Goal: Task Accomplishment & Management: Manage account settings

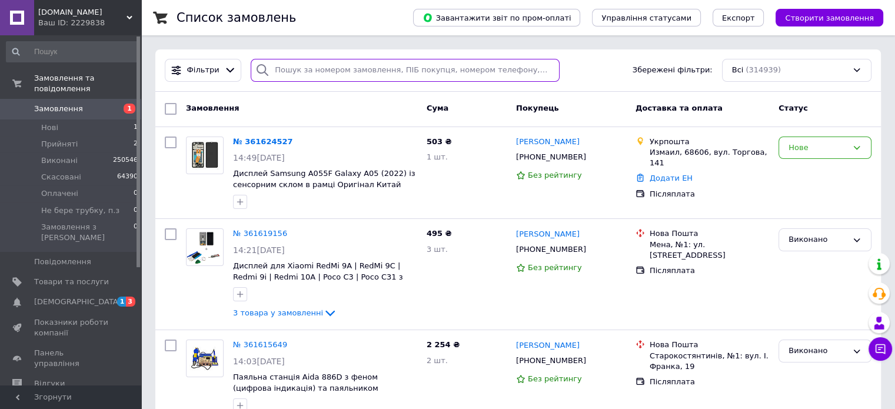
click at [302, 72] on input "search" at bounding box center [405, 70] width 309 height 23
paste input "098 473-12-72"
type input "098 473-12-72"
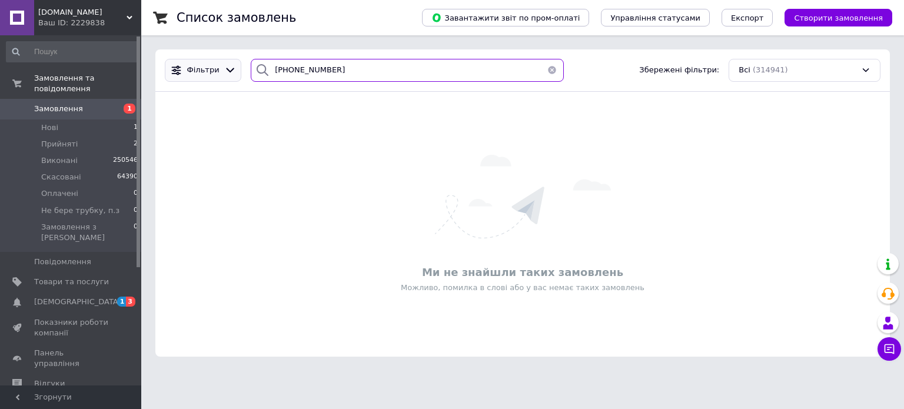
drag, startPoint x: 323, startPoint y: 67, endPoint x: 170, endPoint y: 59, distance: 152.6
click at [198, 59] on div "Фільтри 098 473-12-72 Збережені фільтри: Всі (314941)" at bounding box center [522, 70] width 725 height 23
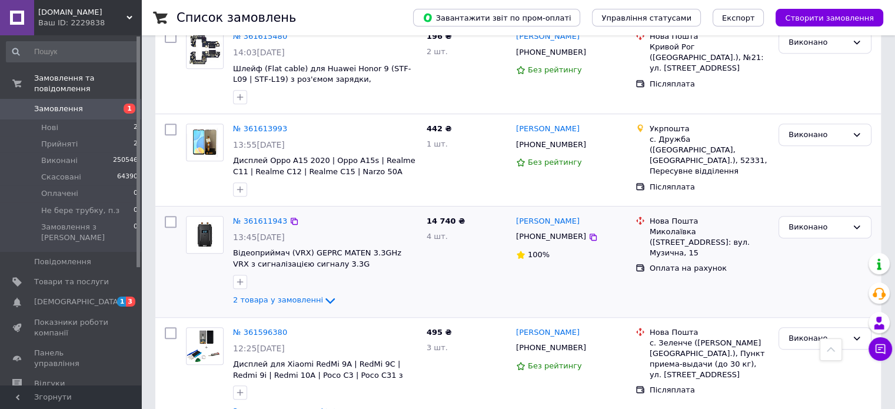
scroll to position [530, 0]
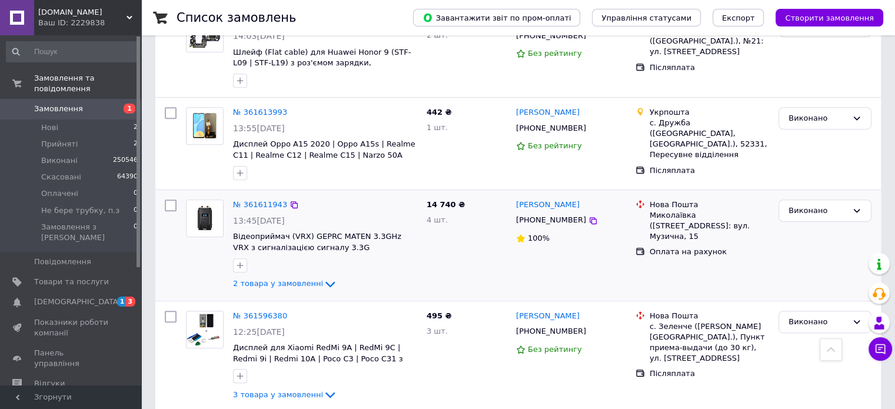
click at [696, 232] on div "Миколаївка ([STREET_ADDRESS]: вул. Музична, 15" at bounding box center [709, 226] width 119 height 32
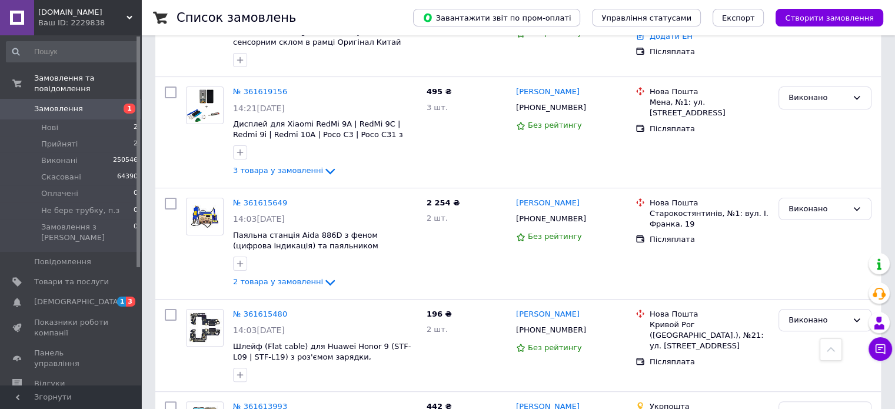
scroll to position [0, 0]
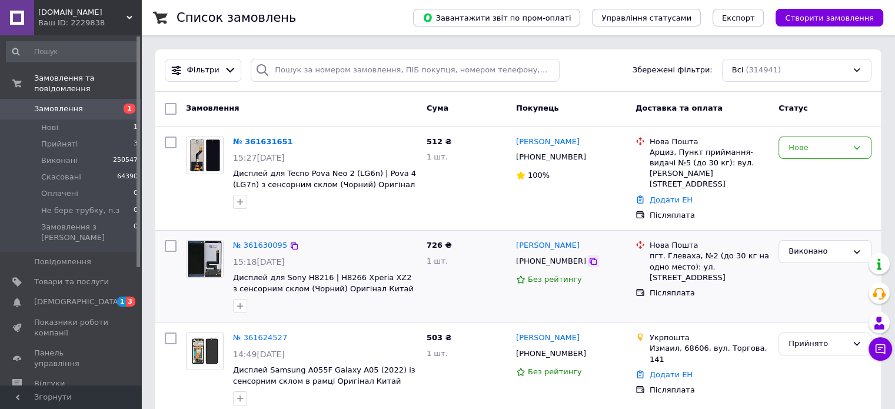
click at [589, 257] on icon at bounding box center [593, 261] width 9 height 9
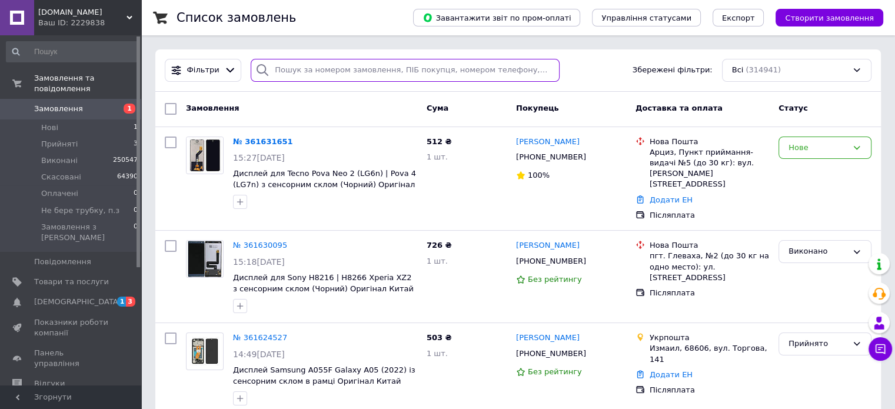
click at [308, 65] on input "search" at bounding box center [405, 70] width 309 height 23
paste input "I19355"
type input "I19355"
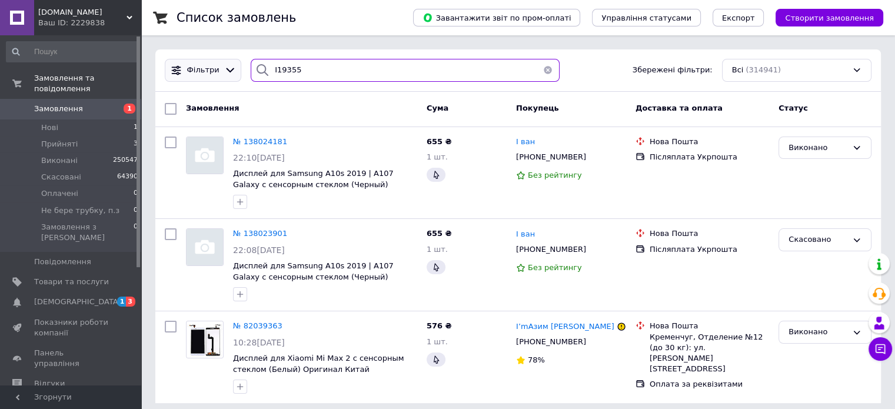
drag, startPoint x: 305, startPoint y: 65, endPoint x: 201, endPoint y: 69, distance: 104.8
click at [204, 71] on div "Фільтри I19355 Збережені фільтри: Всі (314941)" at bounding box center [518, 70] width 716 height 23
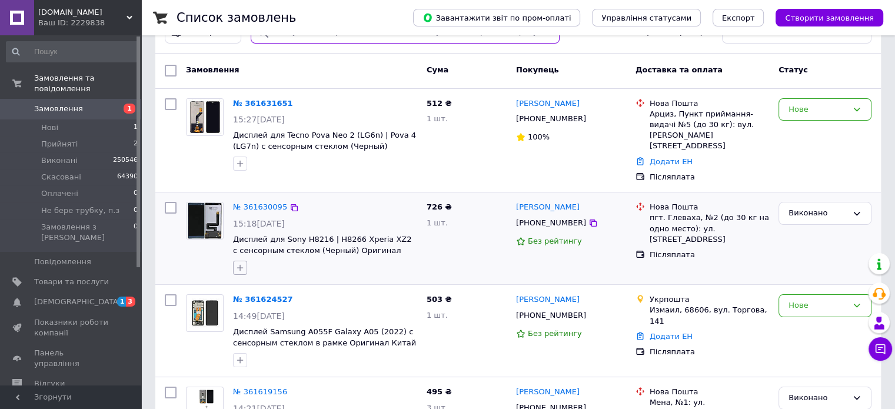
scroll to position [59, 0]
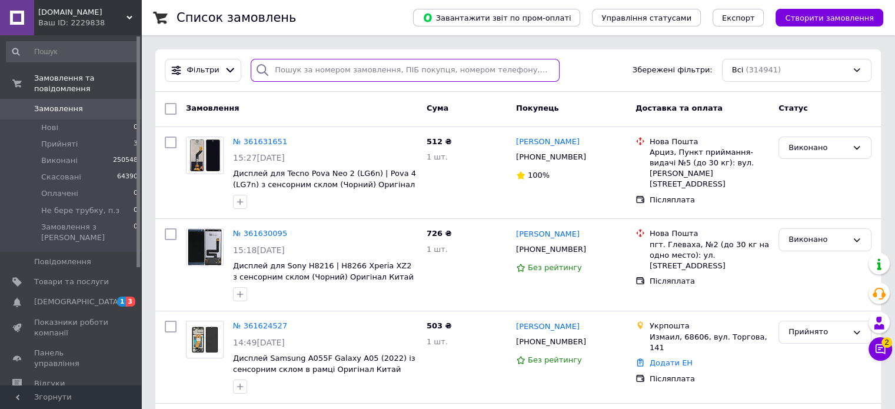
click at [308, 78] on input "search" at bounding box center [405, 70] width 309 height 23
paste input "[PHONE_NUMBER]"
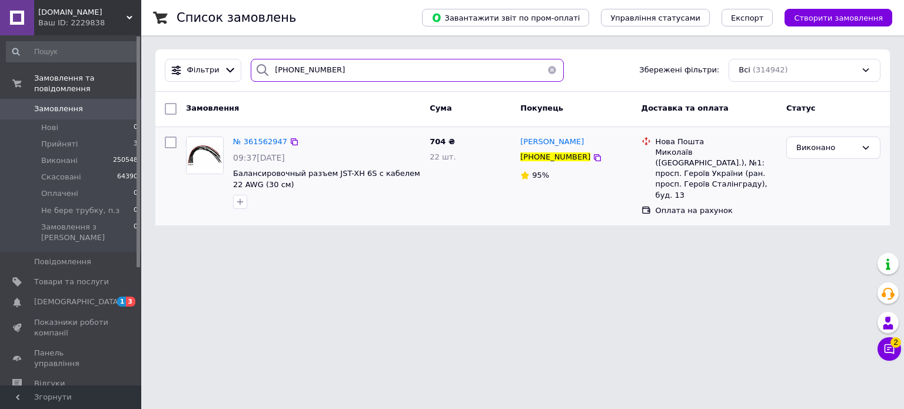
type input "[PHONE_NUMBER]"
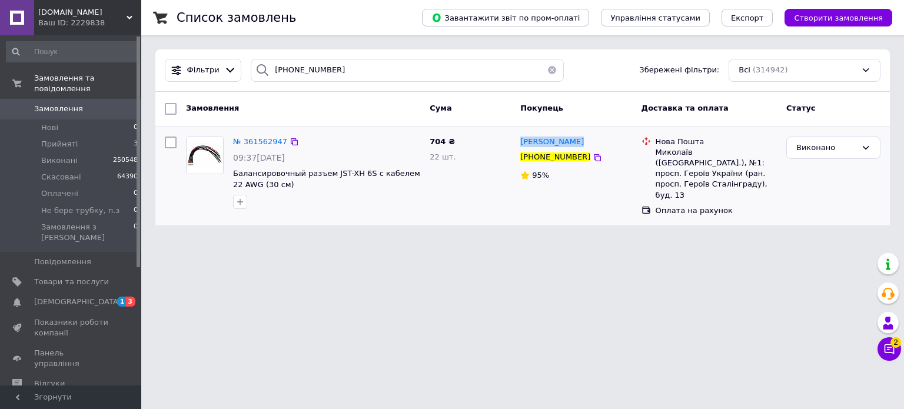
drag, startPoint x: 581, startPoint y: 146, endPoint x: 514, endPoint y: 148, distance: 67.1
click at [514, 148] on div "№ 361562947 09:37, 12.09.2025 Балансировочный разъем JST-XH 6S с кабелем 22 AWG…" at bounding box center [522, 176] width 725 height 89
copy div "22 шт. оксана попова"
click at [247, 140] on span "№ 361562947" at bounding box center [260, 141] width 54 height 9
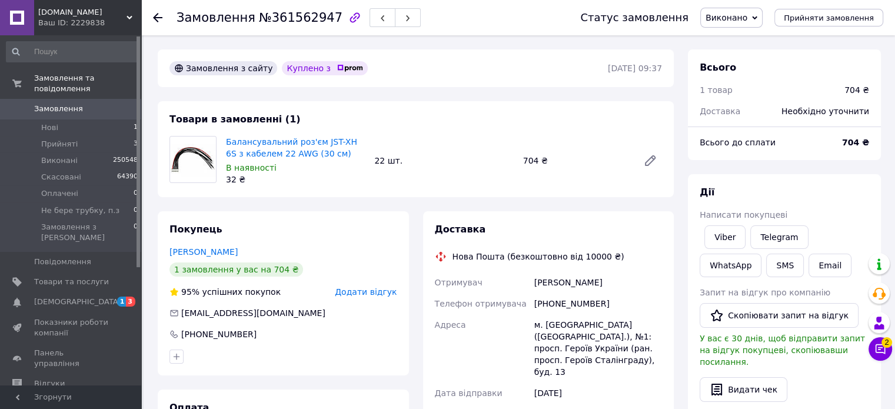
click at [160, 18] on use at bounding box center [157, 17] width 9 height 9
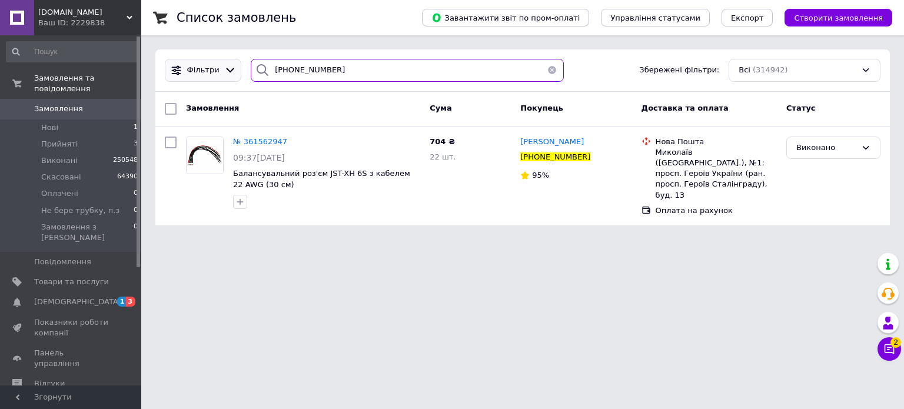
drag, startPoint x: 344, startPoint y: 63, endPoint x: 222, endPoint y: 77, distance: 122.6
click at [227, 79] on div "Фільтри +380678503321 Збережені фільтри: Всі (314942)" at bounding box center [522, 70] width 725 height 23
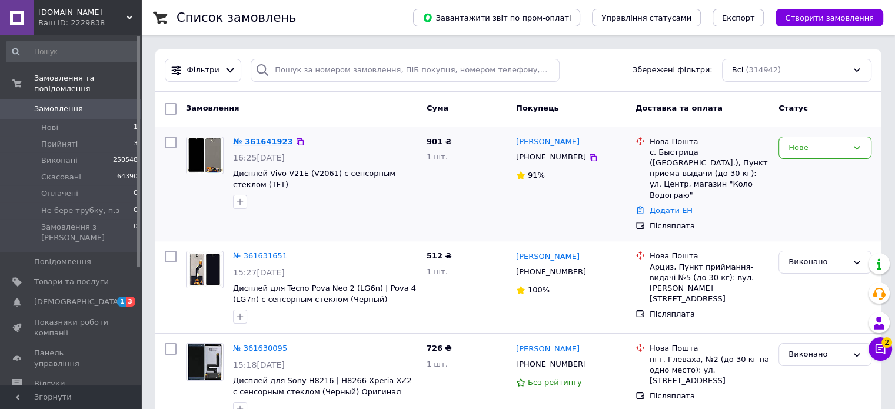
click at [269, 139] on link "№ 361641923" at bounding box center [263, 141] width 60 height 9
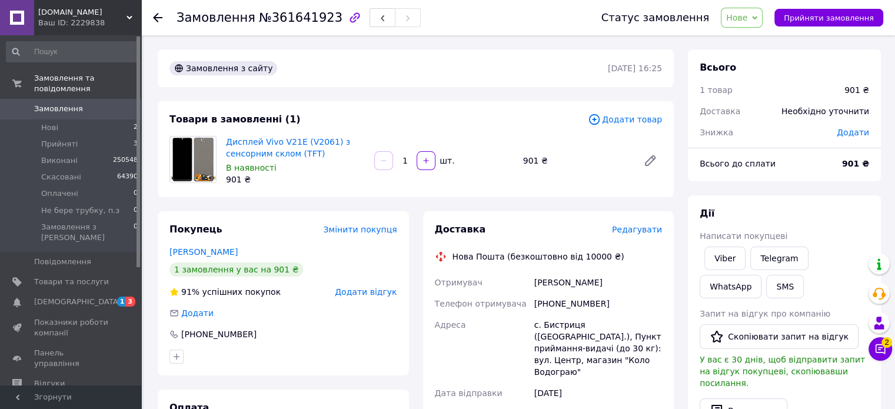
click at [756, 25] on span "Нове" at bounding box center [742, 18] width 42 height 20
click at [753, 36] on li "Прийнято" at bounding box center [767, 41] width 90 height 18
drag, startPoint x: 261, startPoint y: 132, endPoint x: 297, endPoint y: 138, distance: 36.3
click at [297, 138] on div "Товари в замовленні (1) Додати товар Дисплей Vivo V21E (V2061) з сенсорним скло…" at bounding box center [416, 149] width 516 height 96
copy link "Vivo V21E"
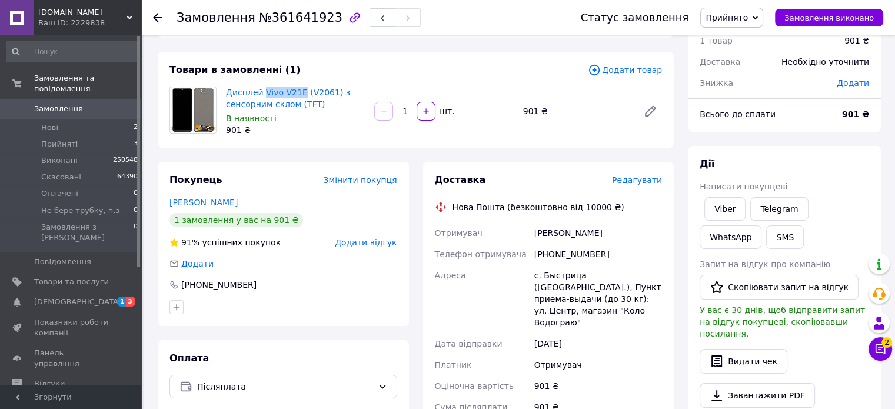
scroll to position [118, 0]
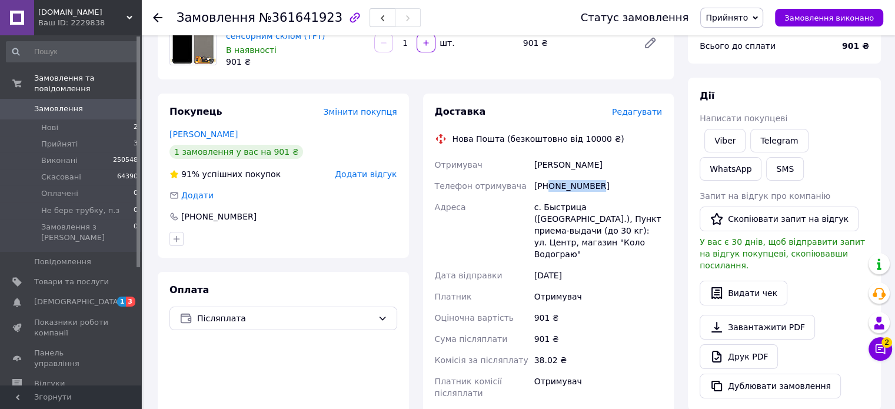
drag, startPoint x: 550, startPoint y: 185, endPoint x: 602, endPoint y: 178, distance: 52.3
click at [602, 178] on div "+380675064258" at bounding box center [598, 185] width 132 height 21
copy div "0675064258"
drag, startPoint x: 606, startPoint y: 167, endPoint x: 530, endPoint y: 167, distance: 75.9
click at [530, 167] on div "Отримувач Яремчук Наталія Телефон отримувача +380675064258 Адреса с. Быстрица (…" at bounding box center [549, 279] width 232 height 250
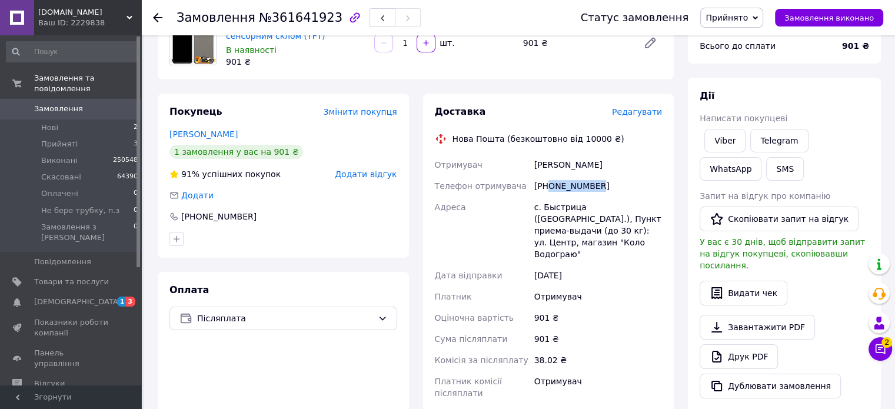
copy div "Отримувач Яремчук Наталія"
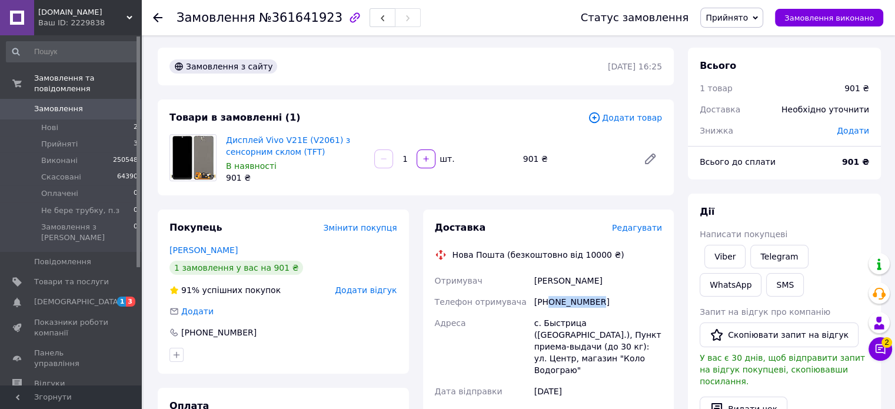
scroll to position [0, 0]
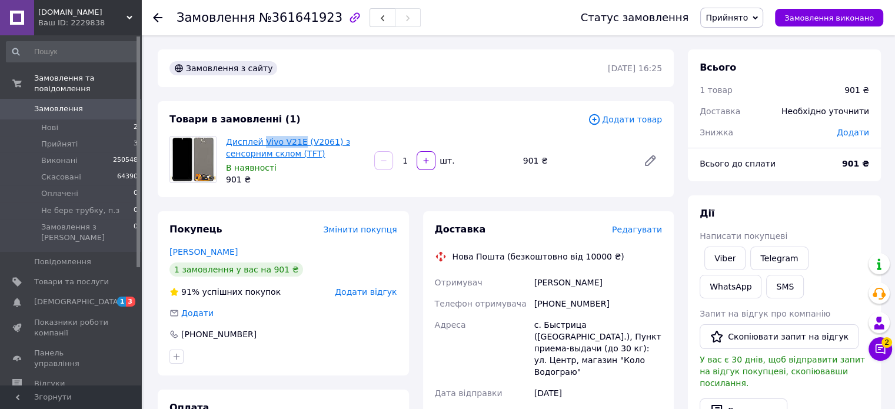
drag, startPoint x: 261, startPoint y: 131, endPoint x: 297, endPoint y: 138, distance: 36.0
click at [297, 138] on div "Товари в замовленні (1) Додати товар Дисплей Vivo V21E (V2061) з сенсорним скло…" at bounding box center [416, 149] width 516 height 96
copy link "Vivo V21E"
drag, startPoint x: 759, startPoint y: 14, endPoint x: 753, endPoint y: 25, distance: 12.4
click at [748, 14] on span "Прийнято" at bounding box center [727, 17] width 42 height 9
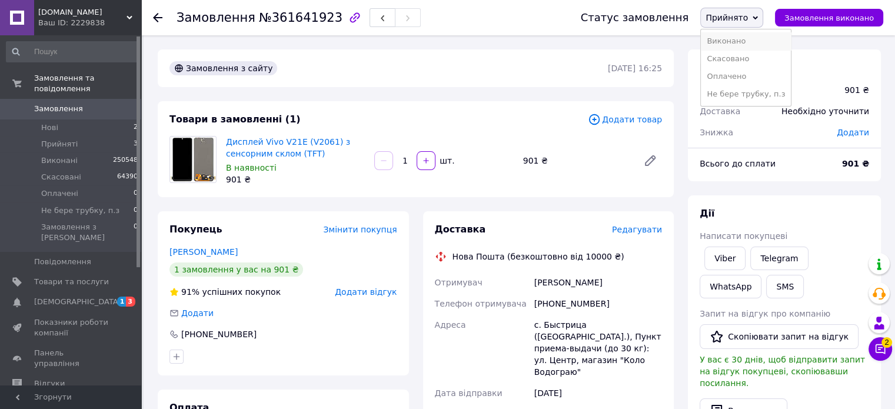
click at [745, 42] on li "Виконано" at bounding box center [746, 41] width 90 height 18
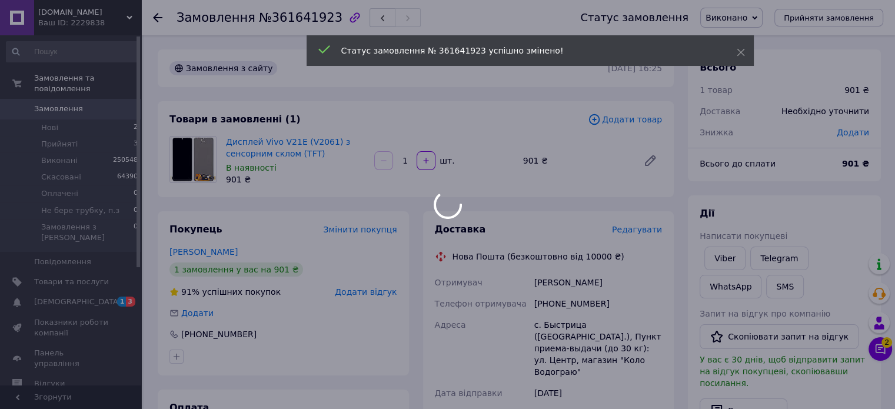
click at [159, 16] on div at bounding box center [447, 204] width 895 height 409
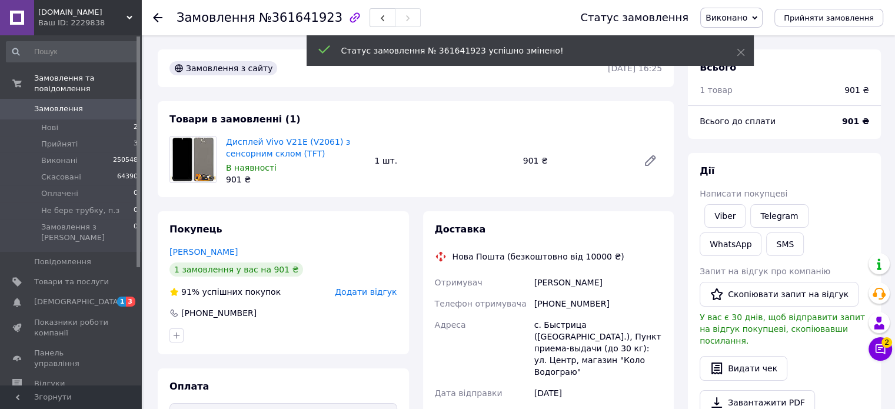
click at [160, 17] on use at bounding box center [157, 17] width 9 height 9
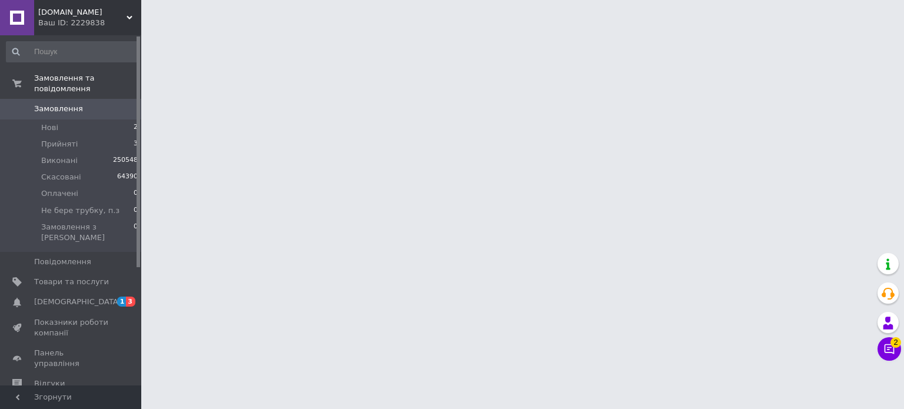
click at [367, 29] on html "Mobileparts.com.ua Ваш ID: 2229838 Сайт Mobileparts.com.ua Кабінет покупця Пере…" at bounding box center [452, 14] width 904 height 29
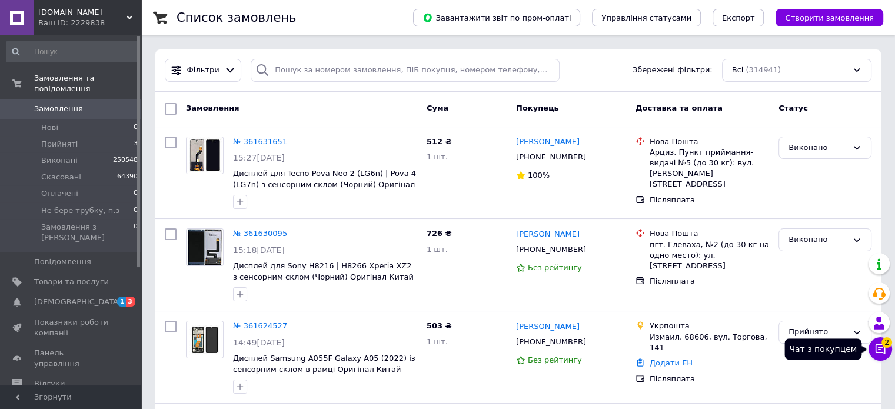
click at [881, 350] on icon at bounding box center [881, 349] width 12 height 12
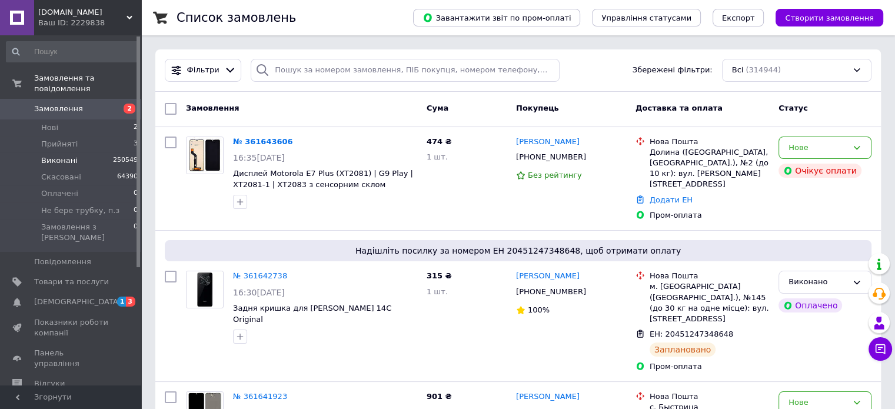
click at [57, 139] on span "Прийняті" at bounding box center [59, 144] width 36 height 11
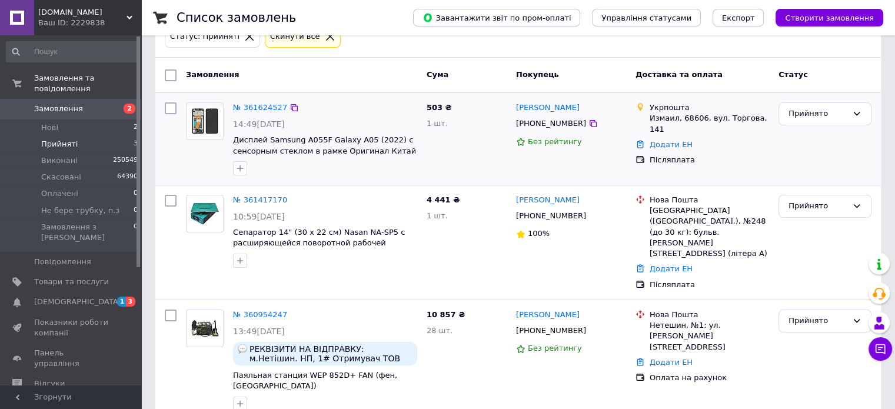
scroll to position [87, 0]
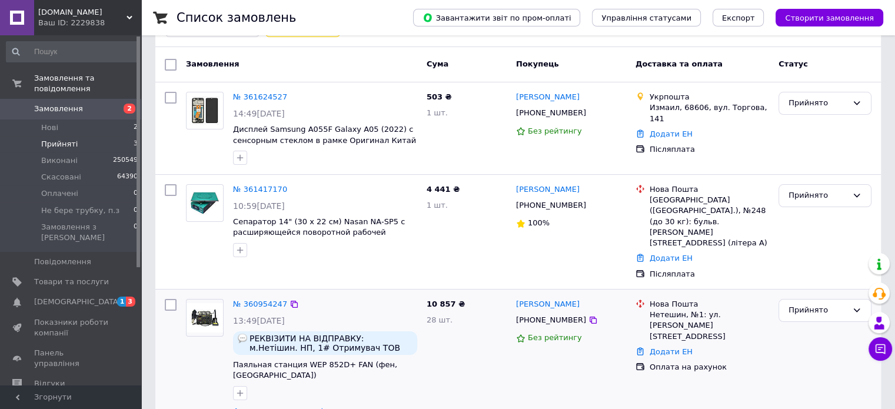
click at [325, 408] on icon at bounding box center [329, 413] width 9 height 6
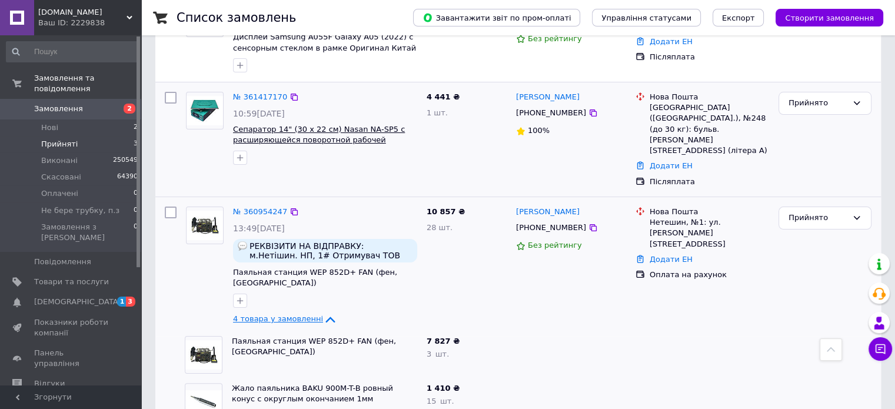
scroll to position [158, 0]
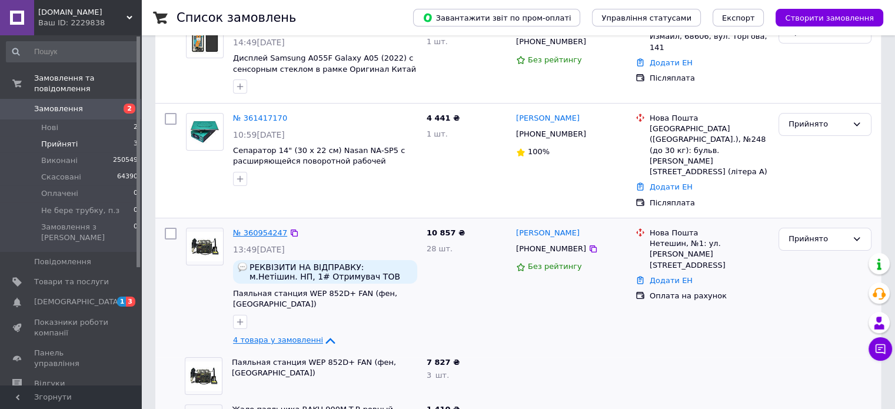
click at [260, 228] on link "№ 360954247" at bounding box center [260, 232] width 54 height 9
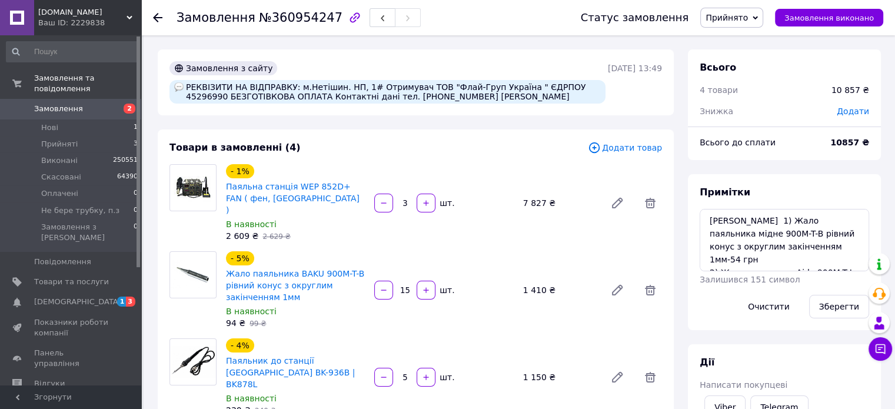
click at [159, 19] on icon at bounding box center [157, 17] width 9 height 9
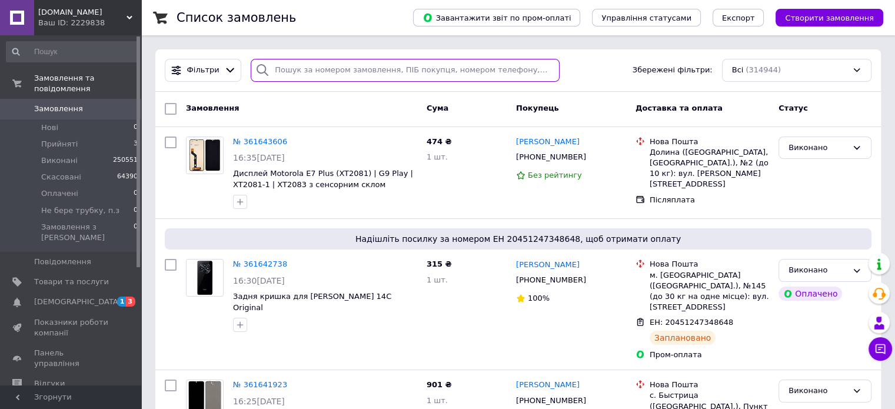
click at [321, 59] on input "search" at bounding box center [405, 70] width 309 height 23
click at [281, 61] on input "search" at bounding box center [405, 70] width 309 height 23
click at [284, 62] on input "search" at bounding box center [405, 70] width 309 height 23
paste input "096 229-96-32"
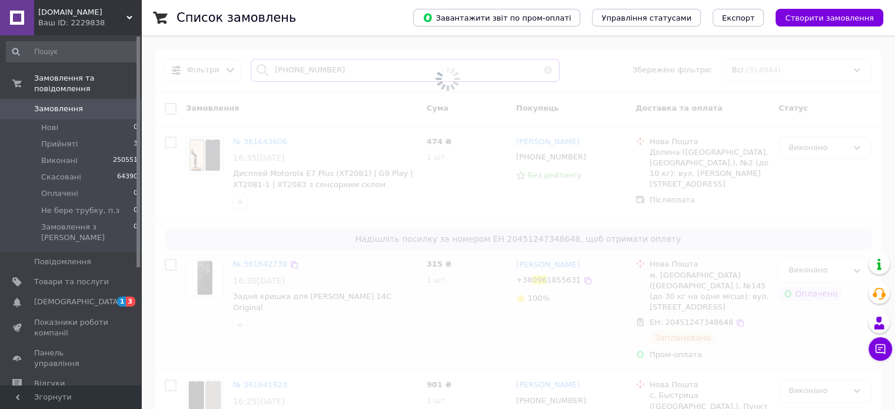
type input "096 229-96-32"
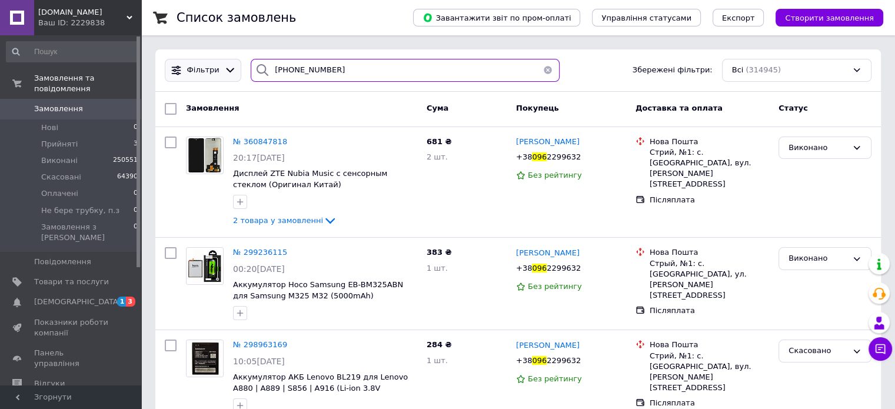
drag, startPoint x: 340, startPoint y: 77, endPoint x: 222, endPoint y: 75, distance: 117.7
click at [224, 74] on div "Фільтри 096 229-96-32 Збережені фільтри: Всі (314945)" at bounding box center [518, 70] width 716 height 23
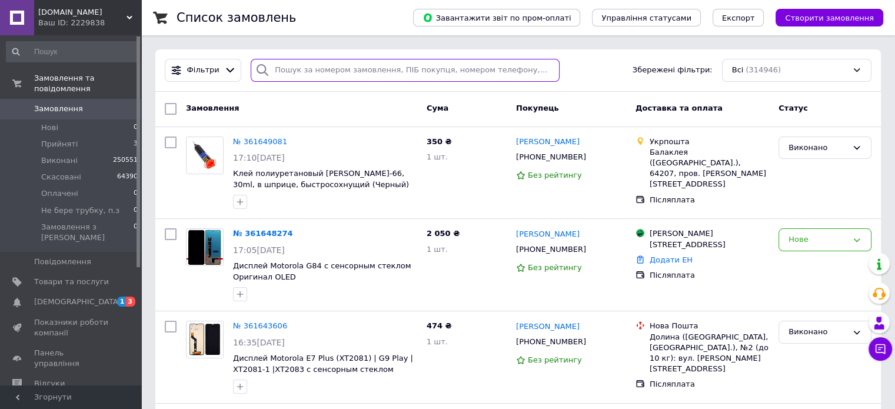
click at [316, 75] on input "search" at bounding box center [405, 70] width 309 height 23
paste input "097 843-00-16"
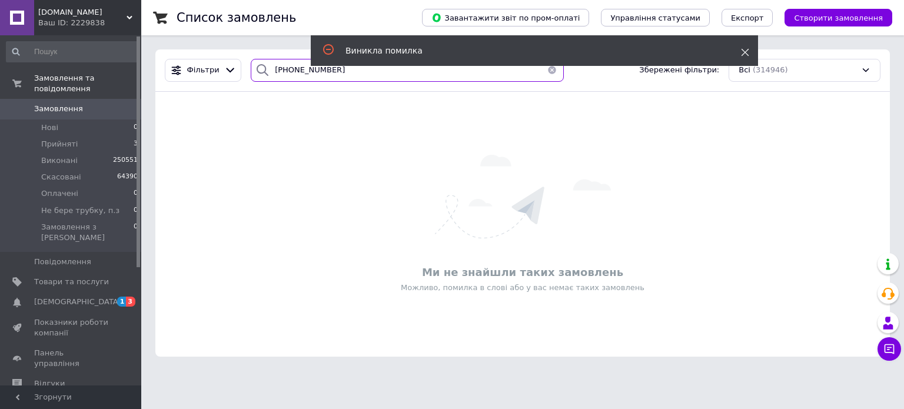
type input "097 843-00-16"
click at [744, 51] on use at bounding box center [746, 53] width 8 height 8
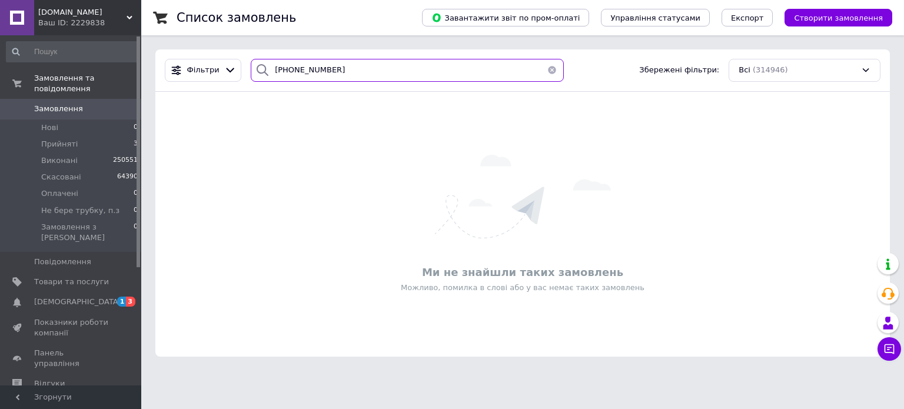
drag, startPoint x: 248, startPoint y: 68, endPoint x: 127, endPoint y: 63, distance: 121.3
click at [128, 64] on div "Mobileparts.com.ua Ваш ID: 2229838 Сайт Mobileparts.com.ua Кабінет покупця Пере…" at bounding box center [452, 185] width 904 height 371
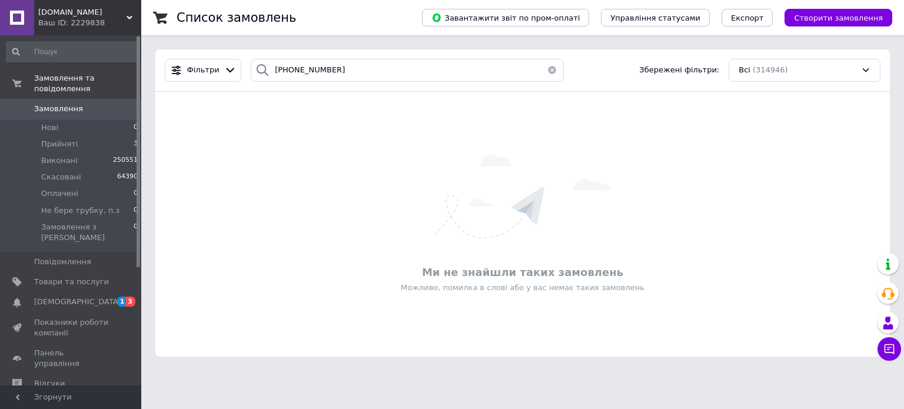
click at [543, 72] on button "button" at bounding box center [552, 70] width 24 height 23
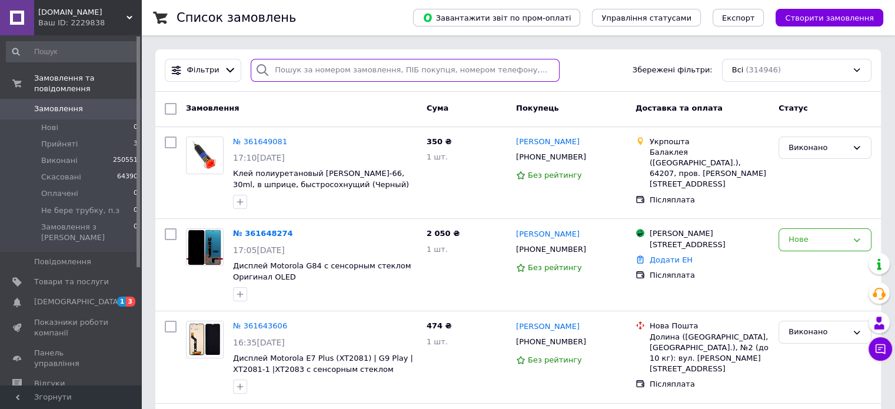
click at [320, 74] on input "search" at bounding box center [405, 70] width 309 height 23
paste input "978430016"
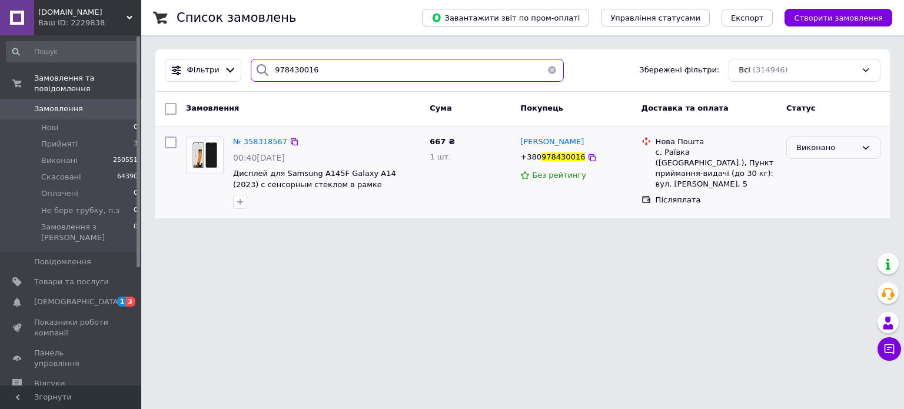
type input "978430016"
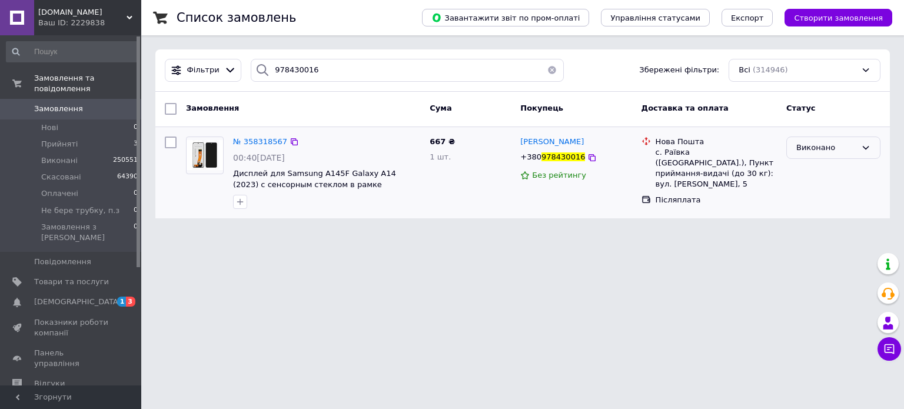
drag, startPoint x: 831, startPoint y: 145, endPoint x: 825, endPoint y: 149, distance: 7.5
click at [831, 145] on div "Виконано" at bounding box center [826, 148] width 60 height 12
drag, startPoint x: 802, startPoint y: 196, endPoint x: 789, endPoint y: 197, distance: 13.6
click at [803, 196] on li "Скасовано" at bounding box center [833, 194] width 93 height 22
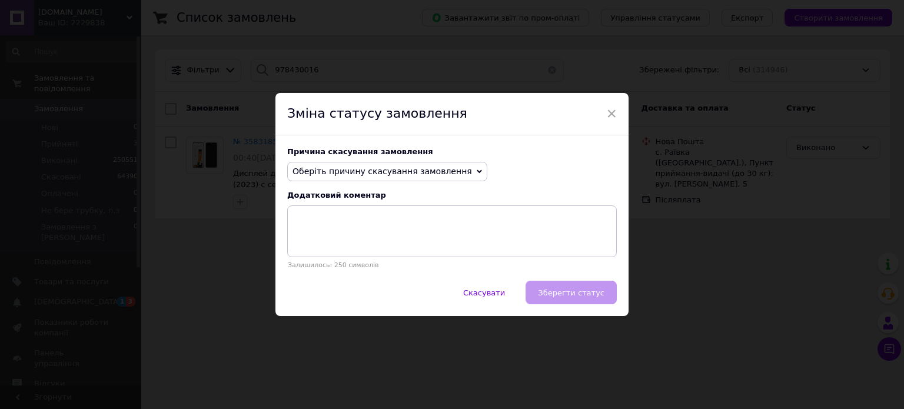
click at [333, 171] on span "Оберіть причину скасування замовлення" at bounding box center [381, 171] width 179 height 9
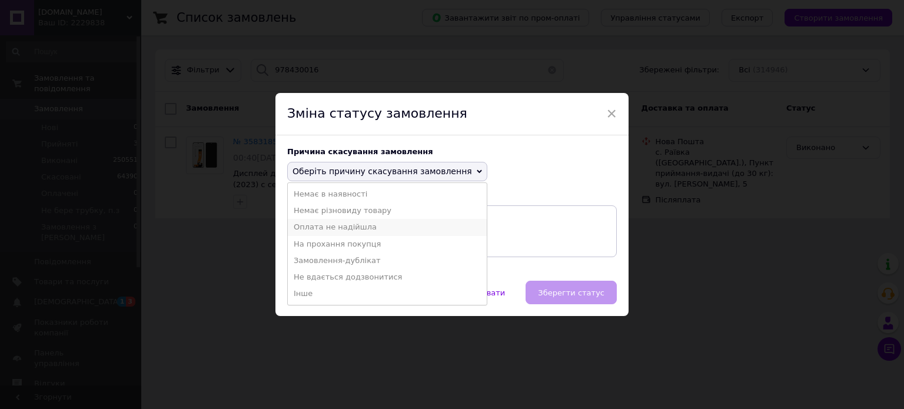
click at [323, 235] on li "Оплата не надійшла" at bounding box center [387, 227] width 199 height 16
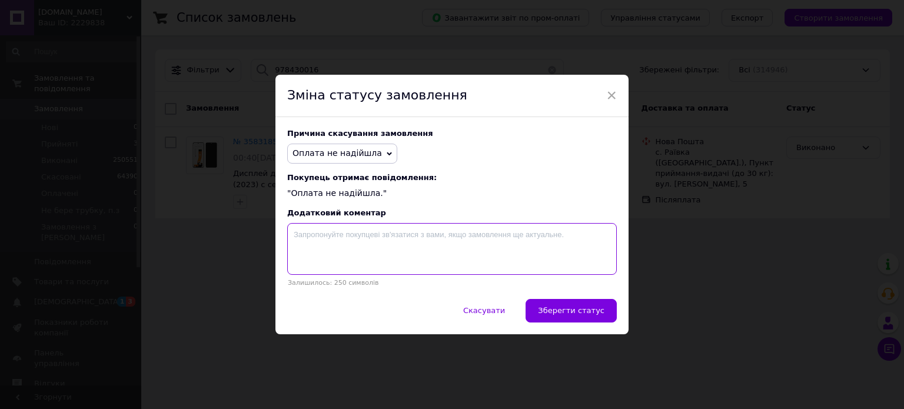
click at [361, 237] on textarea at bounding box center [452, 249] width 330 height 52
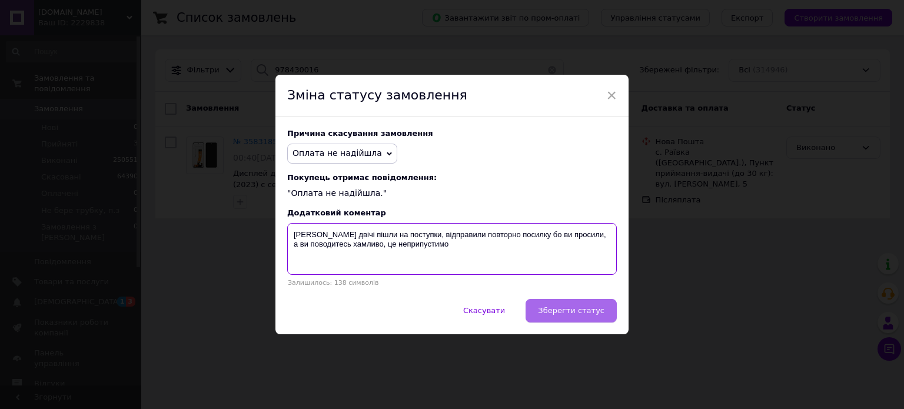
type textarea "Вам двічі пішли на поступки, відправили повторно посилку бо ви просили, а ви по…"
click at [596, 312] on span "Зберегти статус" at bounding box center [571, 310] width 67 height 9
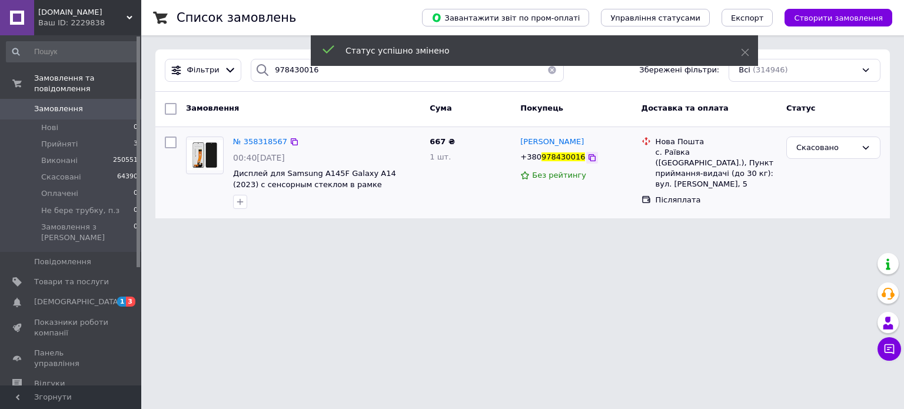
click at [589, 159] on icon at bounding box center [592, 157] width 7 height 7
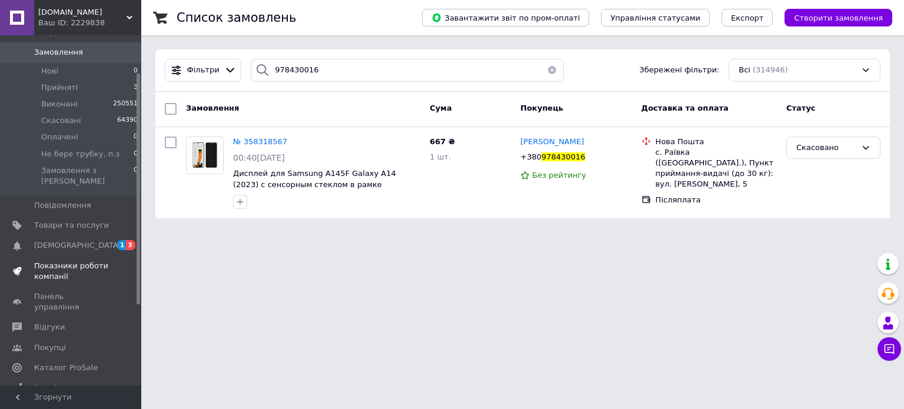
scroll to position [59, 0]
click at [69, 320] on span "Відгуки" at bounding box center [71, 325] width 75 height 11
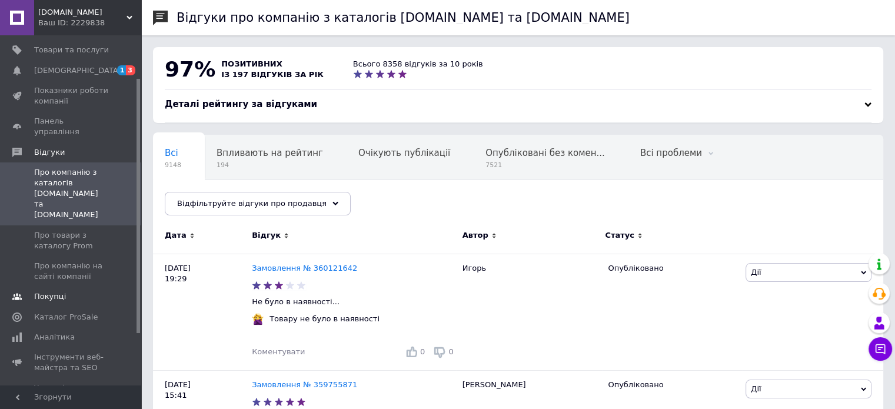
click at [42, 291] on span "Покупці" at bounding box center [50, 296] width 32 height 11
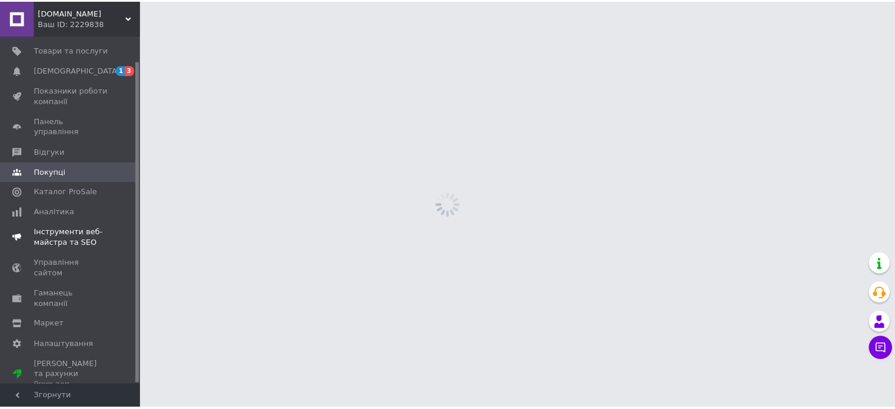
scroll to position [26, 0]
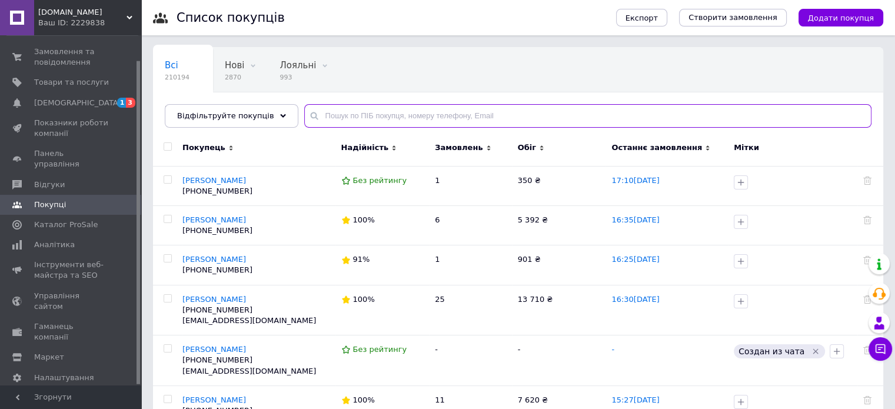
click at [352, 117] on input "text" at bounding box center [587, 116] width 567 height 24
paste input "+380978430016"
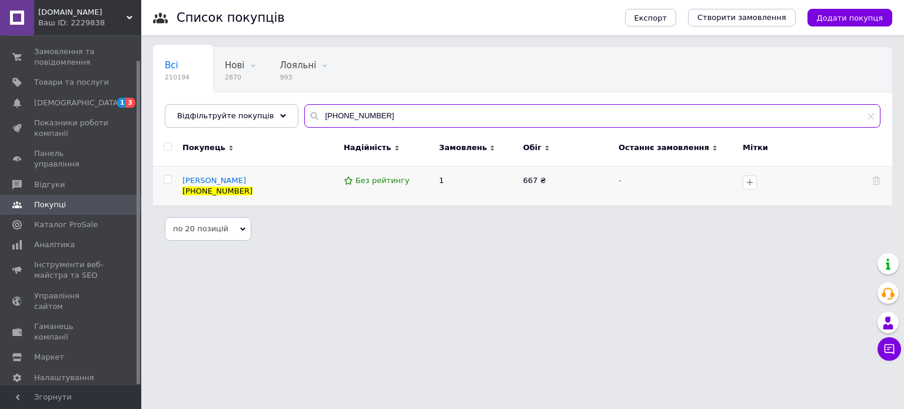
type input "+380978430016"
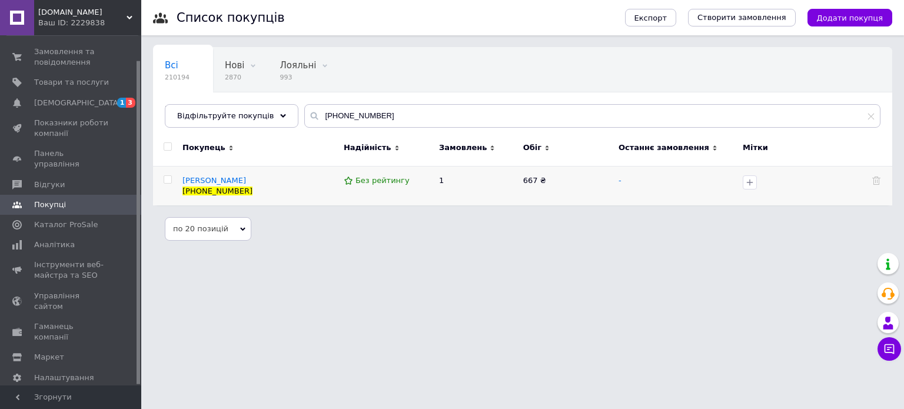
click at [259, 179] on p "Костенко Євгеній" at bounding box center [259, 180] width 155 height 11
click at [252, 186] on p "+380978430016" at bounding box center [259, 191] width 155 height 11
click at [230, 181] on span "Костенко Євгеній" at bounding box center [214, 180] width 64 height 9
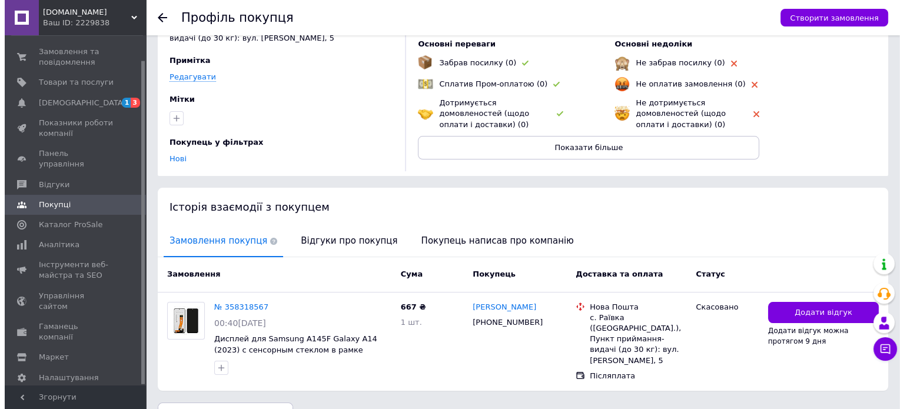
scroll to position [106, 0]
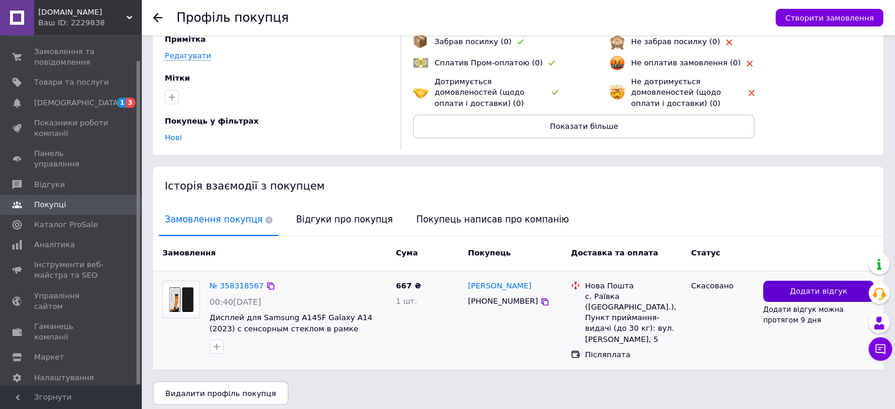
click at [793, 288] on span "Додати відгук" at bounding box center [819, 291] width 58 height 11
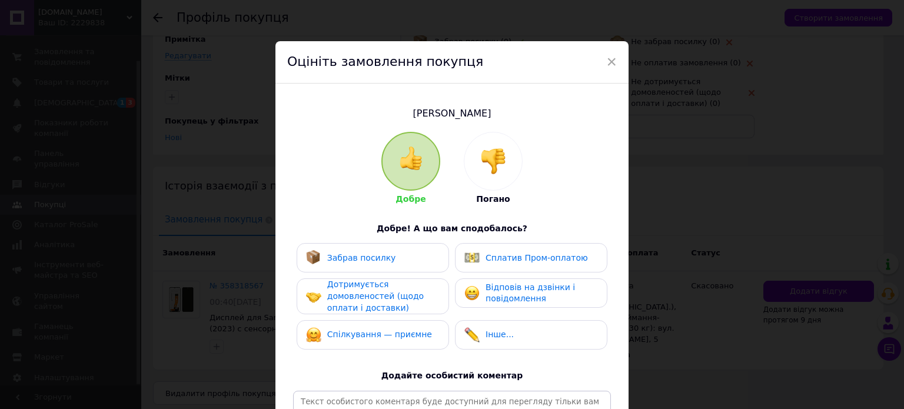
click at [494, 166] on img at bounding box center [493, 161] width 26 height 26
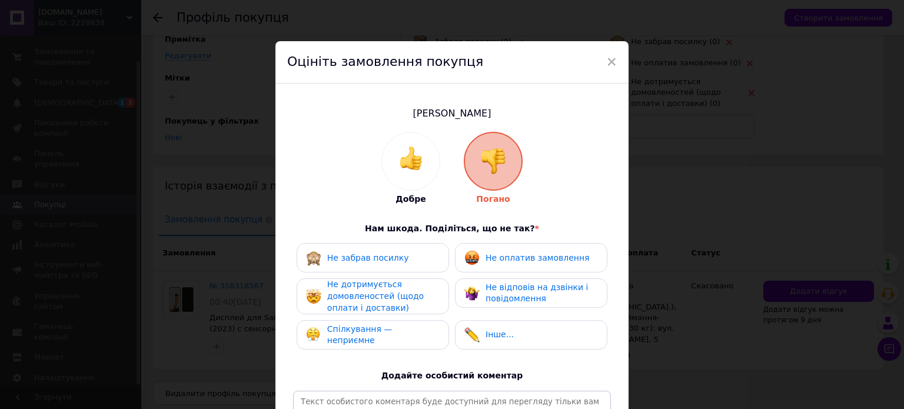
click at [504, 260] on span "Не оплатив замовлення" at bounding box center [538, 257] width 104 height 9
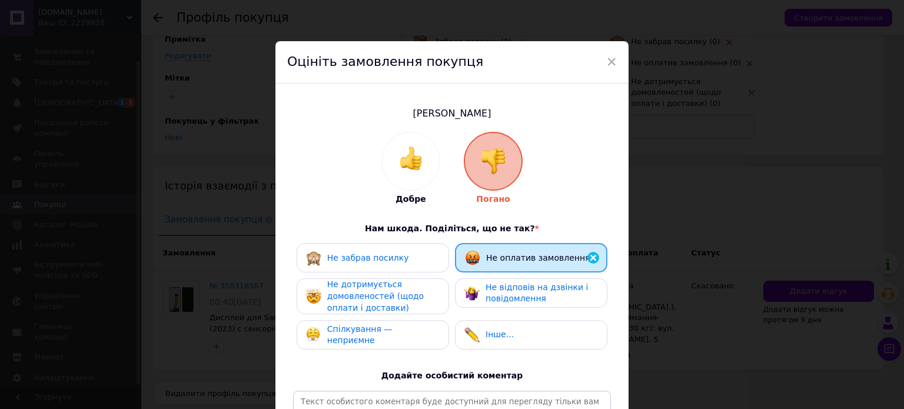
click at [365, 255] on span "Не забрав посилку" at bounding box center [368, 257] width 82 height 9
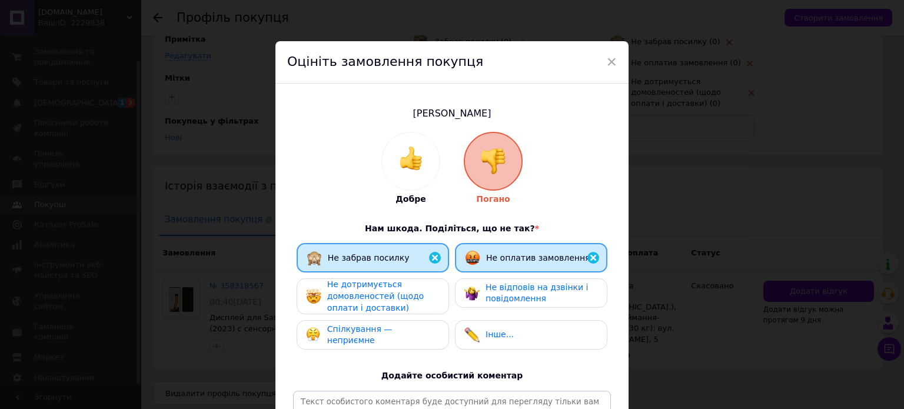
click at [364, 298] on span "Не дотримується домовленостей (щодо оплати і доставки)" at bounding box center [375, 296] width 97 height 32
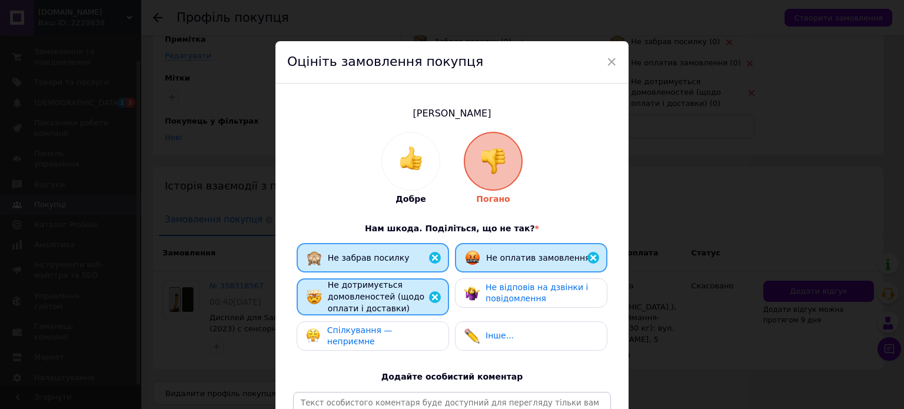
click at [401, 344] on div "Спілкування — неприємне" at bounding box center [373, 335] width 152 height 29
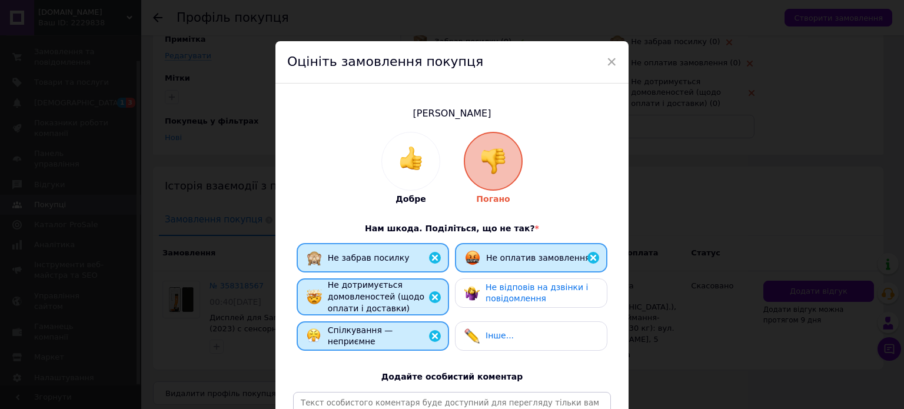
click at [500, 294] on span "Не відповів на дзвінки і повідомлення" at bounding box center [537, 292] width 102 height 21
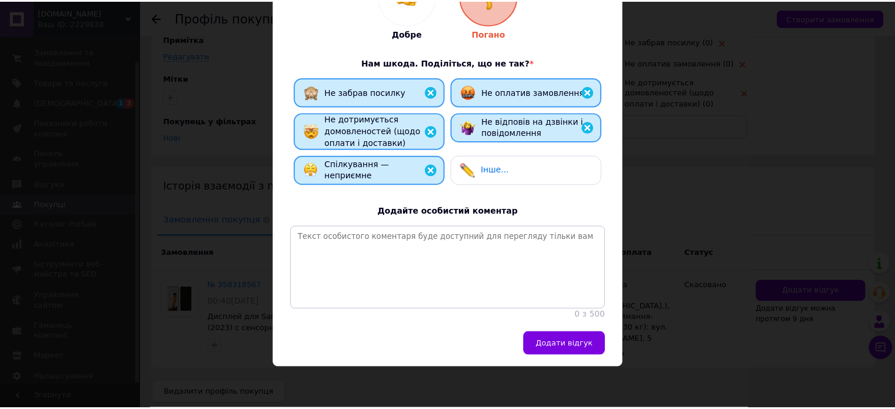
scroll to position [177, 0]
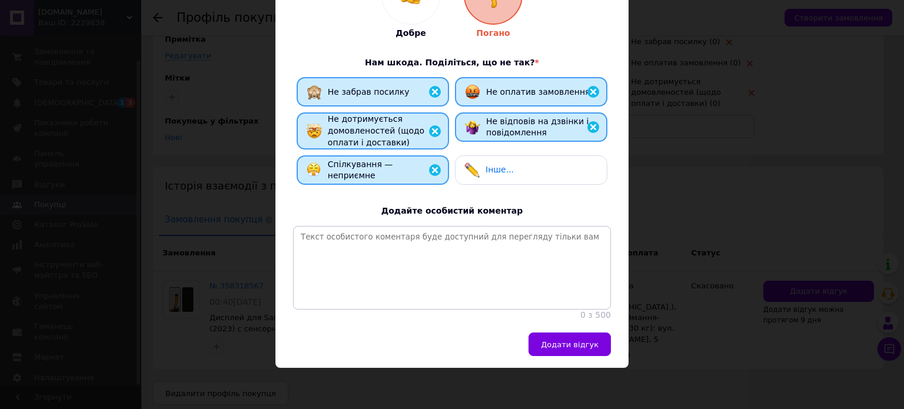
click at [491, 155] on div "Інше..." at bounding box center [531, 169] width 152 height 29
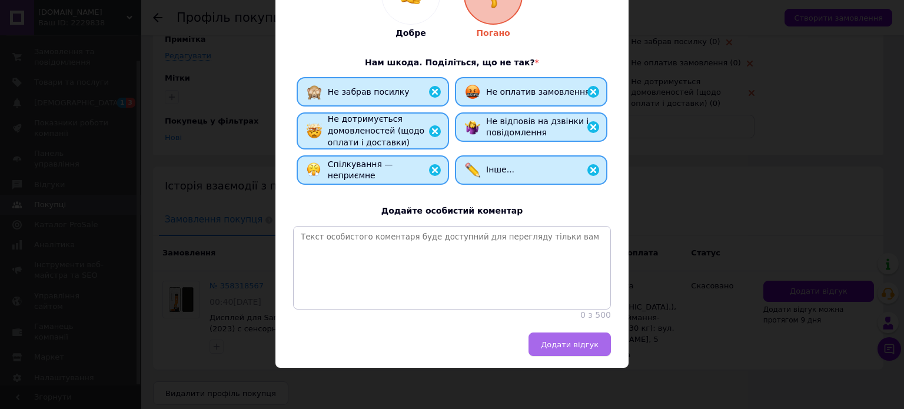
click at [559, 343] on span "Додати відгук" at bounding box center [570, 344] width 58 height 9
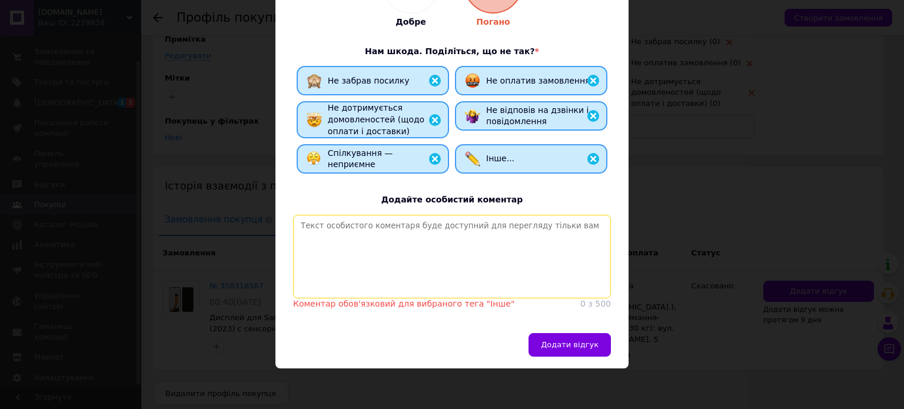
click at [373, 234] on textarea at bounding box center [452, 257] width 318 height 84
type textarea "Х"
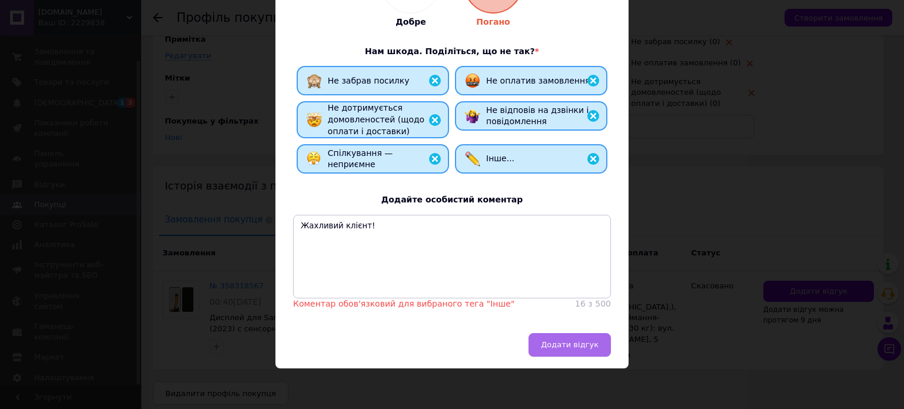
click at [562, 349] on span "Додати відгук" at bounding box center [570, 344] width 58 height 9
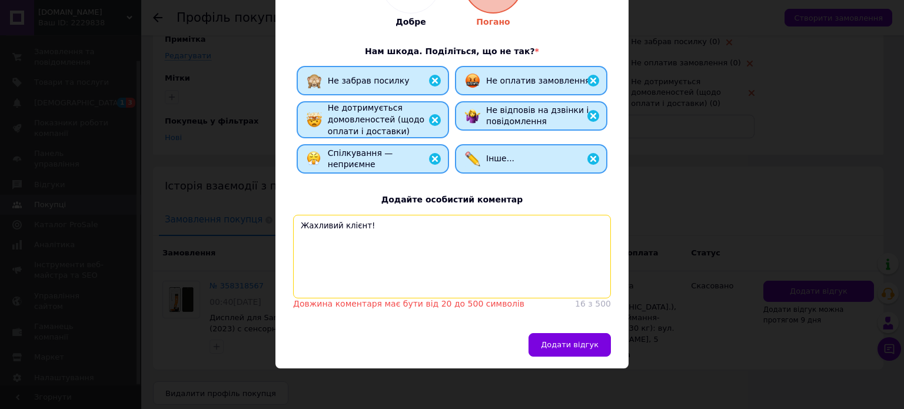
click at [372, 229] on textarea "Жахливий клієнт!" at bounding box center [452, 257] width 318 height 84
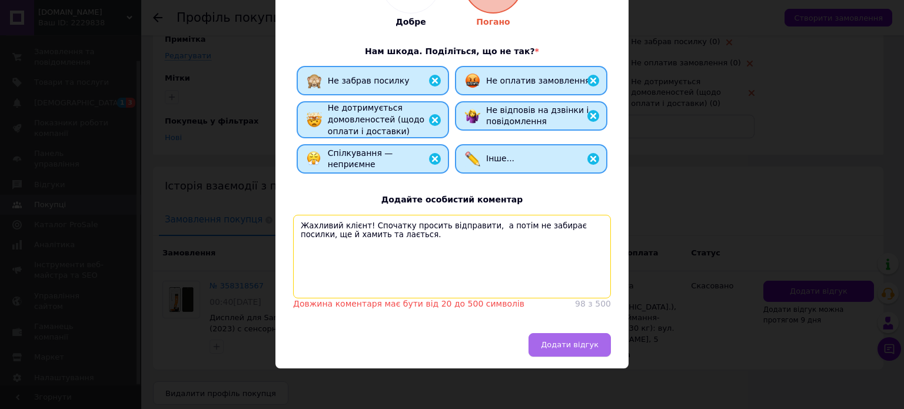
type textarea "Жахливий клієнт! Спочатку просить відправити, а потім не забирає посилки, ще й …"
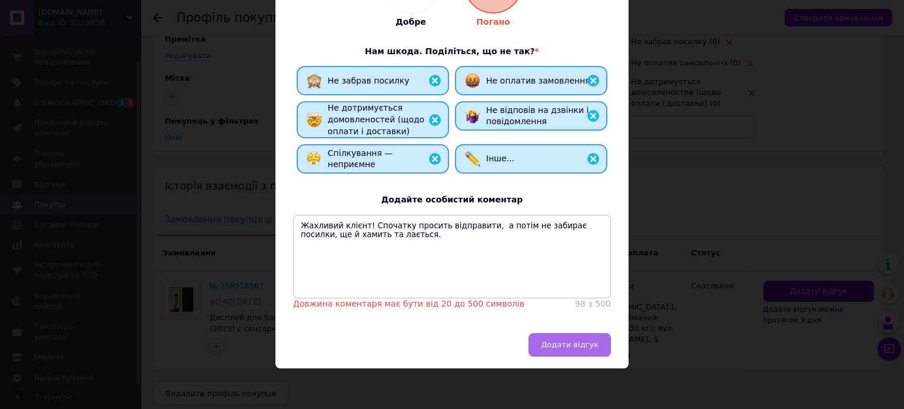
click at [565, 349] on span "Додати відгук" at bounding box center [570, 344] width 58 height 9
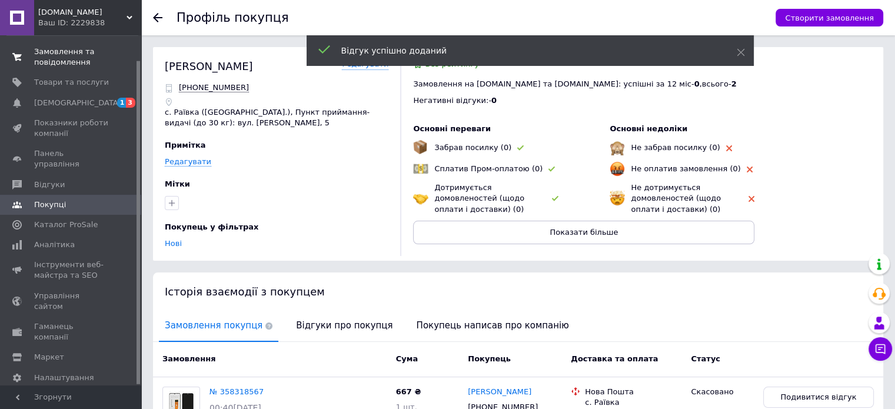
scroll to position [0, 0]
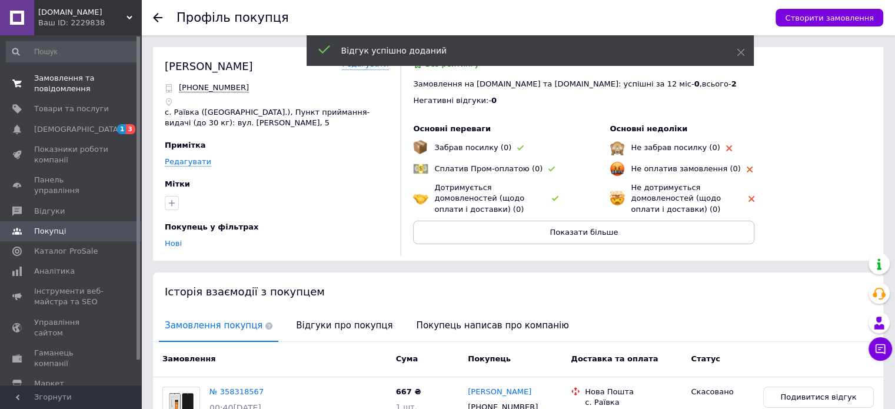
click at [58, 78] on span "Замовлення та повідомлення" at bounding box center [71, 83] width 75 height 21
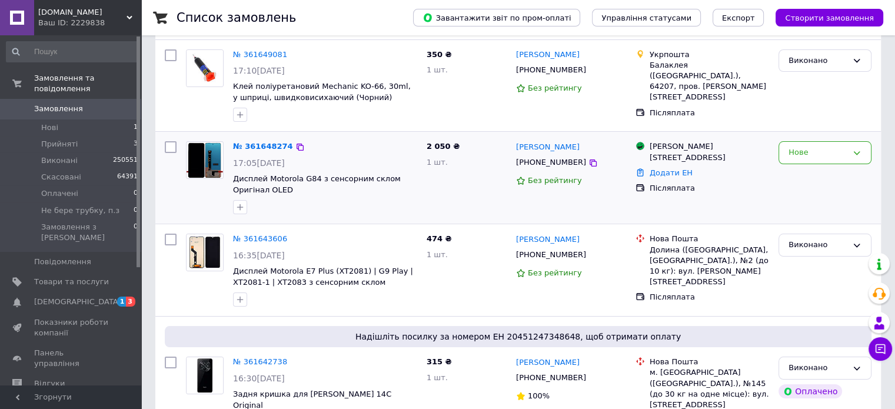
scroll to position [59, 0]
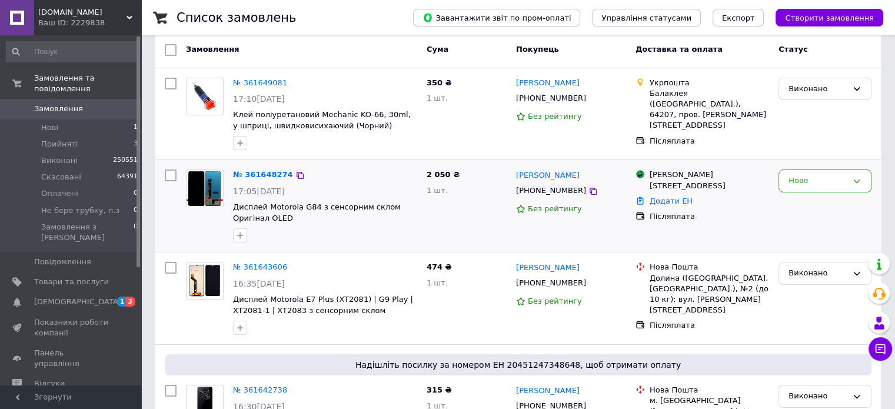
click at [259, 168] on div "№ 361648274" at bounding box center [263, 175] width 62 height 14
click at [257, 171] on link "№ 361648274" at bounding box center [263, 174] width 60 height 9
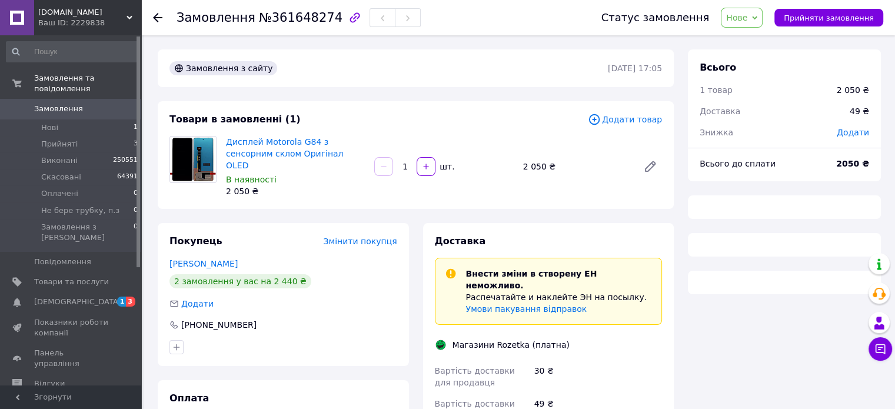
click at [761, 17] on span "Нове" at bounding box center [742, 18] width 42 height 20
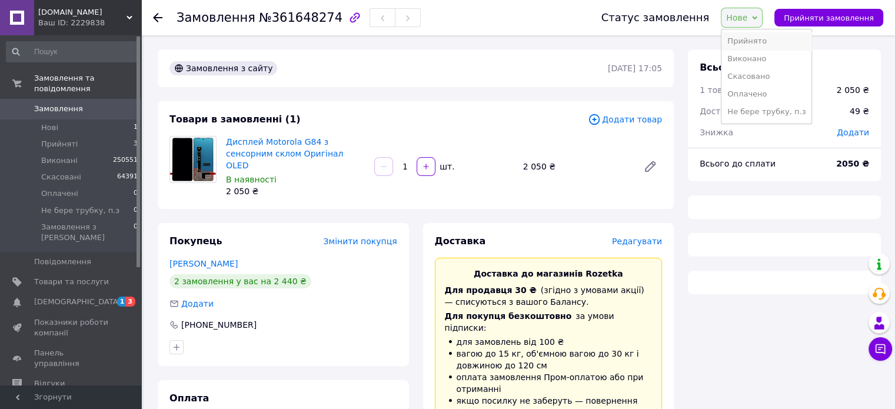
click at [750, 42] on li "Прийнято" at bounding box center [767, 41] width 90 height 18
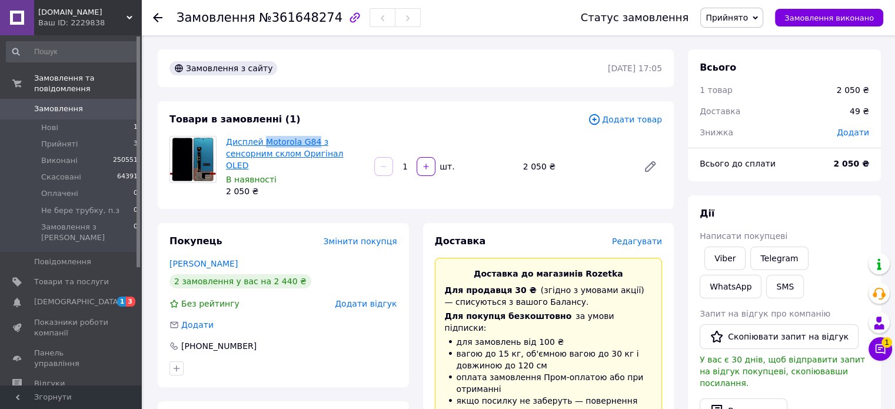
drag, startPoint x: 260, startPoint y: 132, endPoint x: 310, endPoint y: 139, distance: 50.5
click at [310, 139] on div "Товари в замовленні (1) Додати товар Дисплей Motorola G84 з сенсорним склом Ори…" at bounding box center [416, 155] width 516 height 108
copy link "Motorola G84"
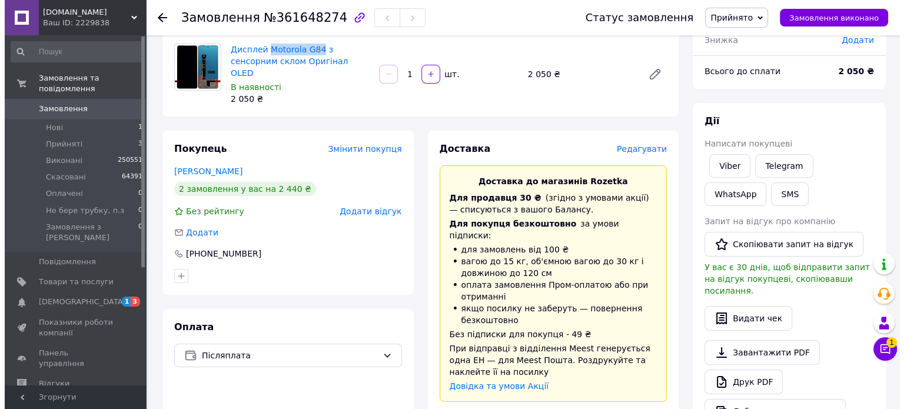
scroll to position [59, 0]
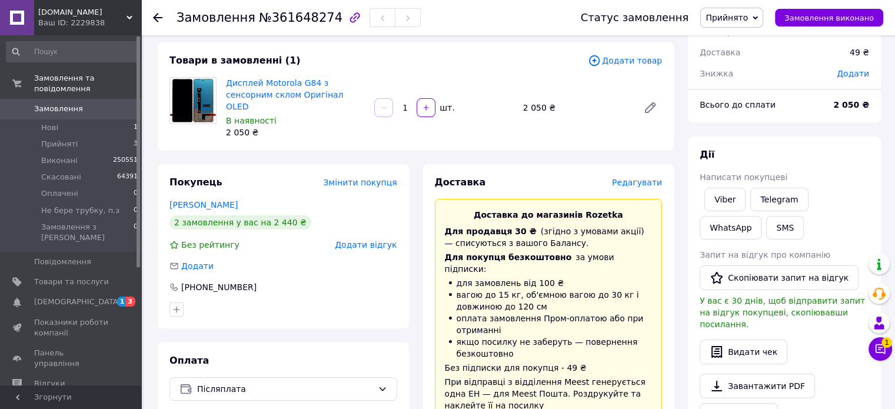
click at [649, 178] on span "Редагувати" at bounding box center [637, 182] width 50 height 9
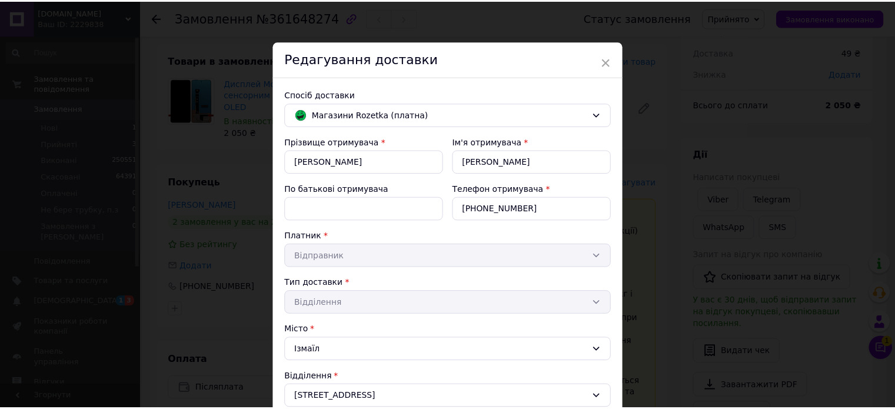
scroll to position [318, 0]
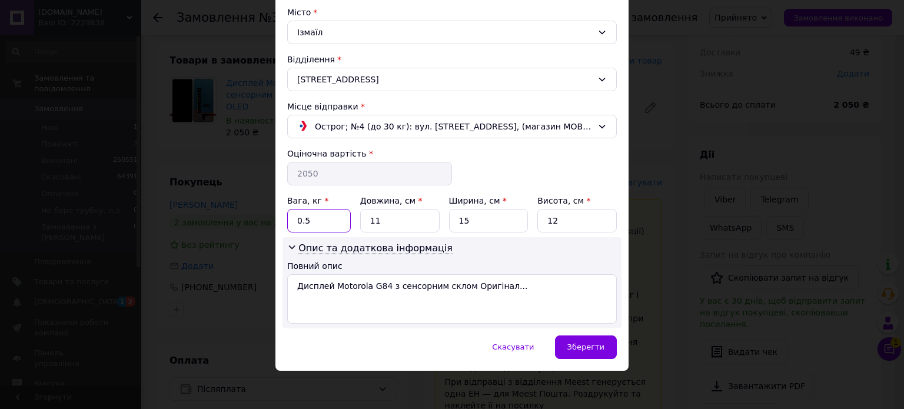
click at [339, 228] on input "0.5" at bounding box center [319, 221] width 64 height 24
type input "0.1"
click at [388, 217] on input "11" at bounding box center [399, 221] width 79 height 24
type input "1"
click at [490, 219] on input "15" at bounding box center [488, 221] width 79 height 24
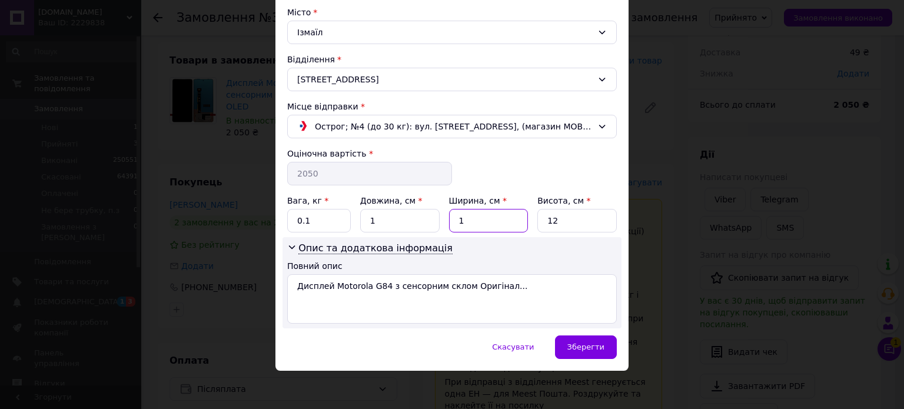
type input "1"
click at [565, 222] on input "12" at bounding box center [576, 221] width 79 height 24
type input "1"
drag, startPoint x: 583, startPoint y: 348, endPoint x: 564, endPoint y: 328, distance: 27.5
click at [583, 348] on span "Зберегти" at bounding box center [585, 347] width 37 height 9
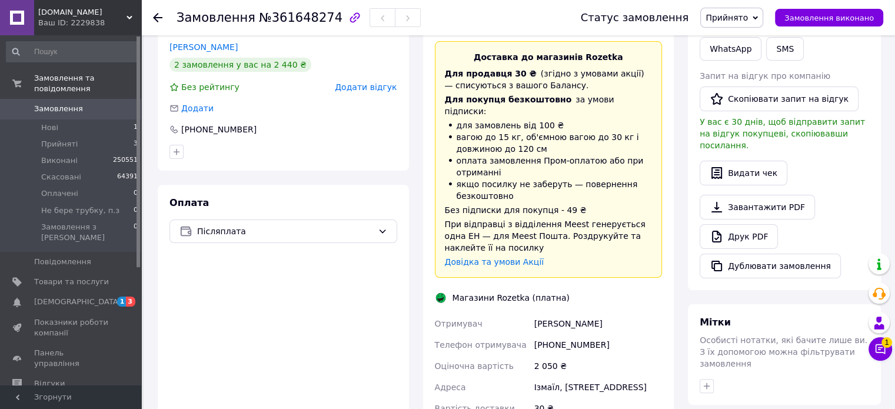
scroll to position [235, 0]
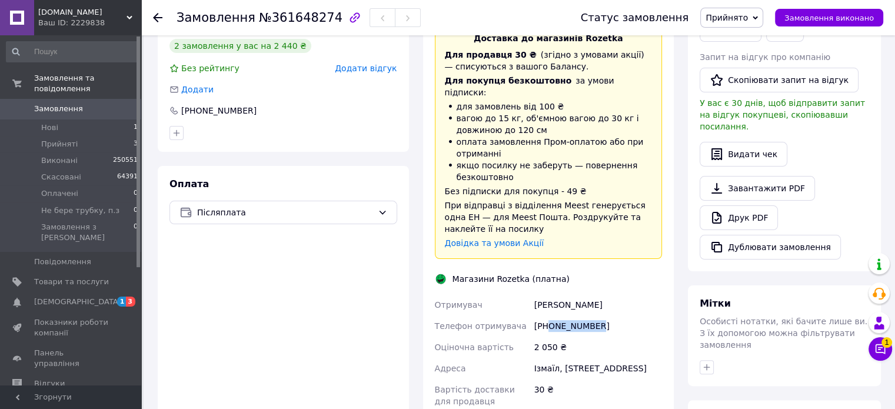
drag, startPoint x: 550, startPoint y: 301, endPoint x: 596, endPoint y: 301, distance: 45.9
click at [599, 315] on div "[PHONE_NUMBER]" at bounding box center [598, 325] width 132 height 21
copy div "0679283427"
drag, startPoint x: 532, startPoint y: 277, endPoint x: 599, endPoint y: 276, distance: 66.5
click at [599, 294] on div "Алиев Сергей" at bounding box center [598, 304] width 132 height 21
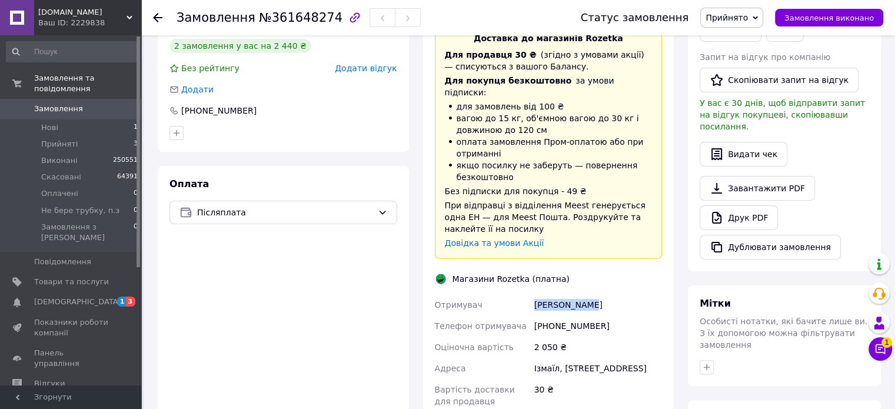
copy div "Алиев Сергей"
click at [548, 358] on div "Ізмаїл, Незалежності вул., 59а" at bounding box center [598, 368] width 132 height 21
copy div "а"
click at [545, 358] on div "Ізмаїл, Незалежності вул., 59а" at bounding box center [598, 368] width 132 height 21
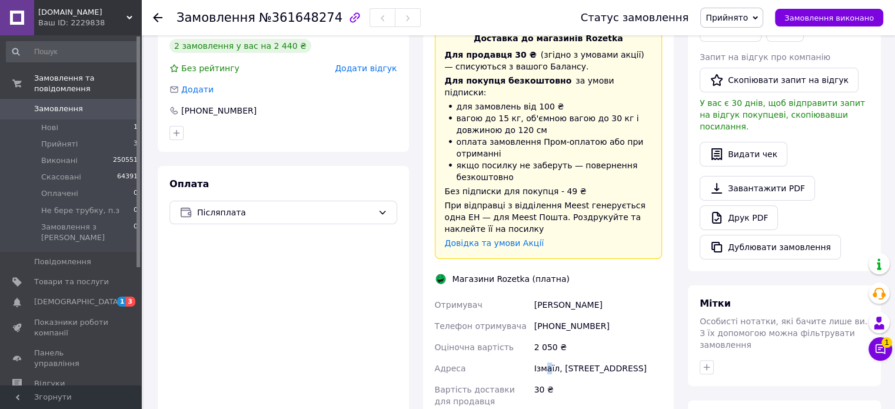
click at [545, 358] on div "Ізмаїл, Незалежності вул., 59а" at bounding box center [598, 368] width 132 height 21
click at [543, 358] on div "Ізмаїл, Незалежності вул., 59а" at bounding box center [598, 368] width 132 height 21
copy div "а"
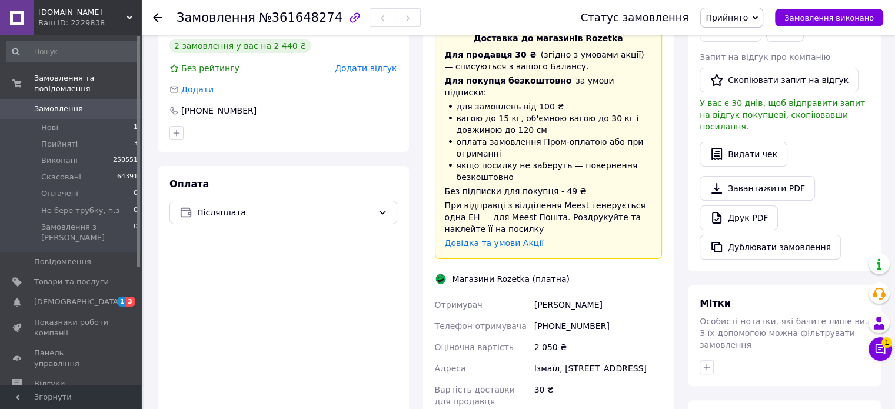
click at [541, 358] on div "Ізмаїл, Незалежності вул., 59а" at bounding box center [598, 368] width 132 height 21
copy div "Ізмаїл"
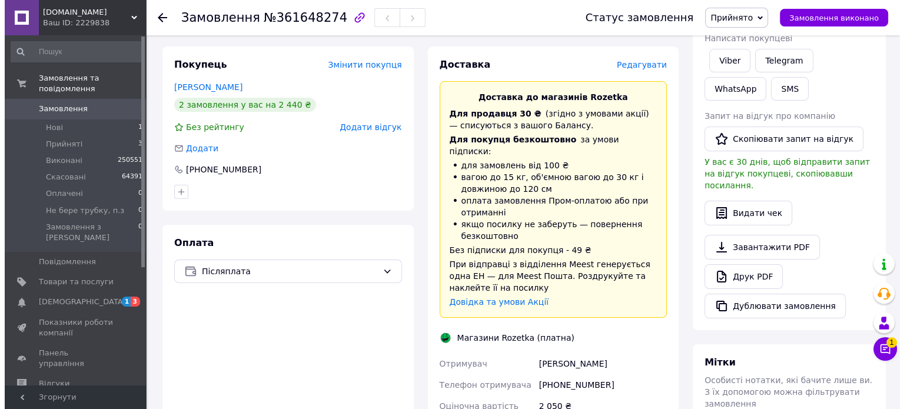
scroll to position [59, 0]
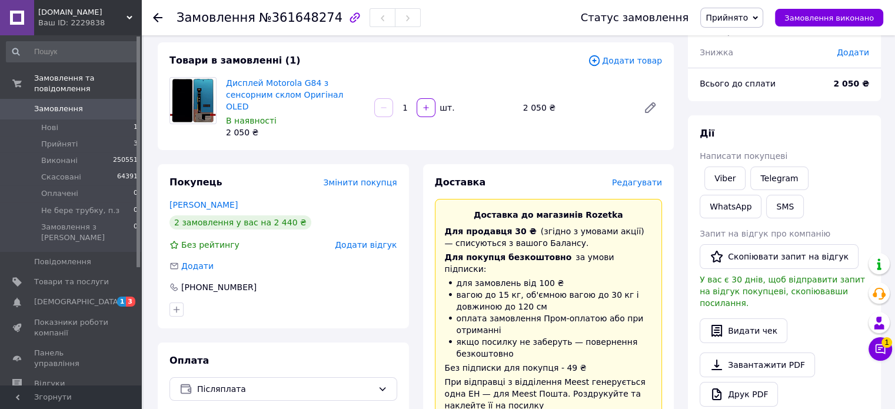
click at [650, 178] on span "Редагувати" at bounding box center [637, 182] width 50 height 9
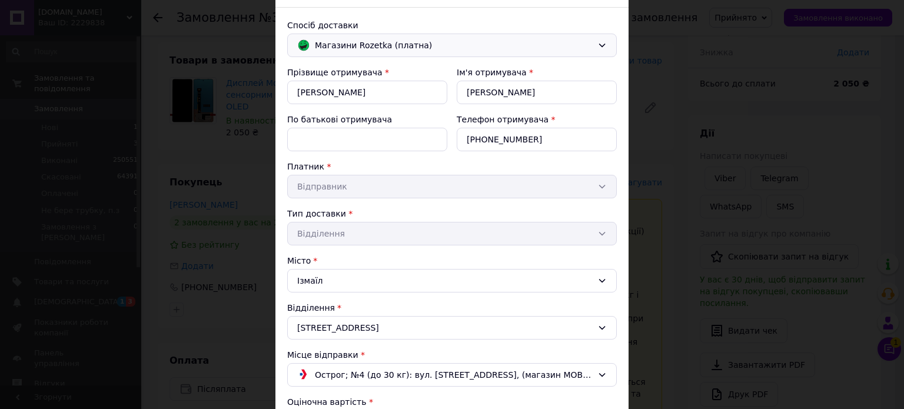
scroll to position [0, 0]
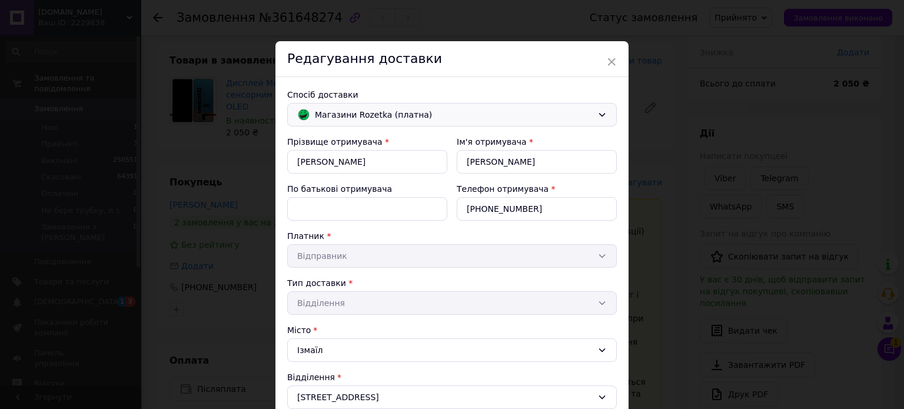
click at [327, 105] on div "Магазини Rozetka (платна)" at bounding box center [452, 115] width 330 height 24
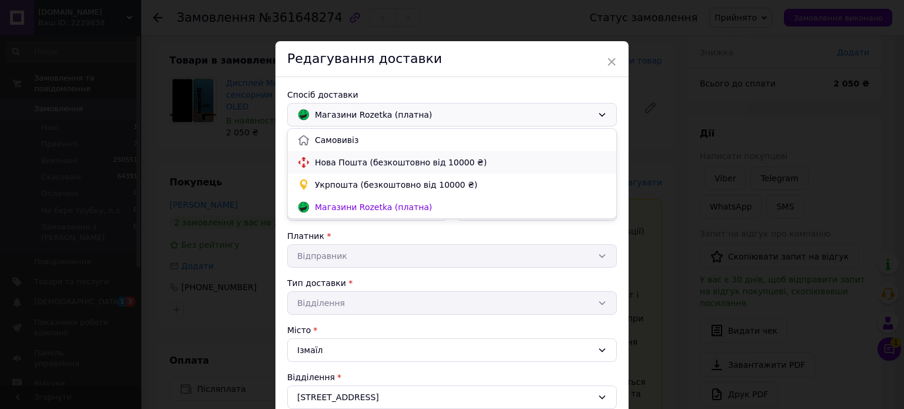
click at [323, 157] on span "Нова Пошта (безкоштовно від 10000 ₴)" at bounding box center [461, 163] width 292 height 12
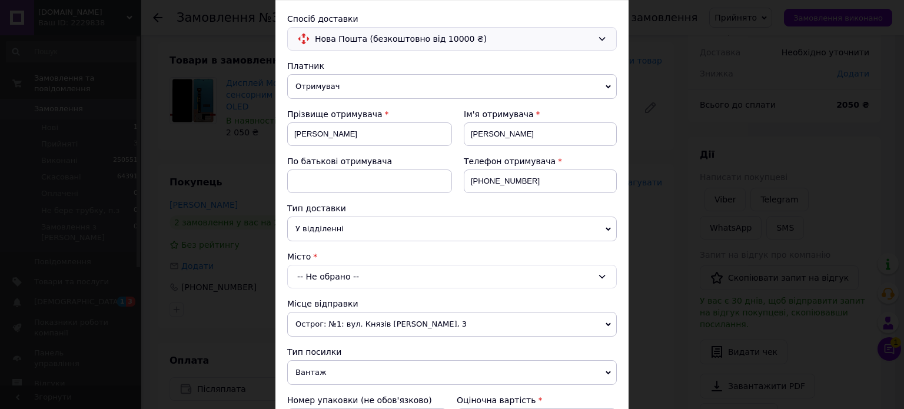
scroll to position [235, 0]
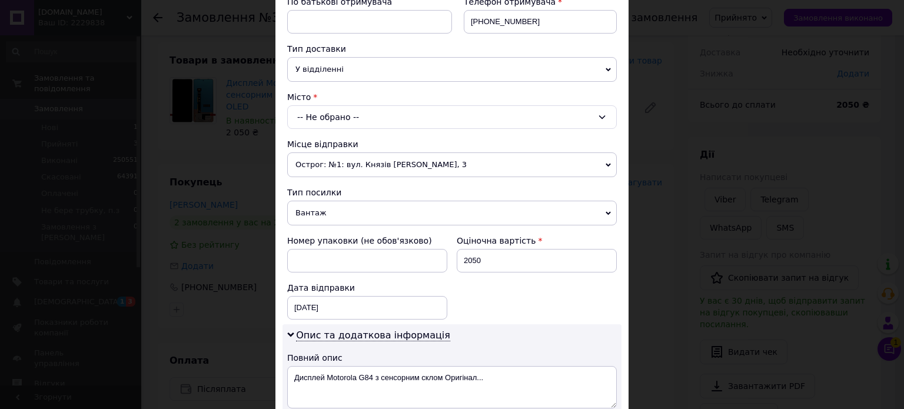
click at [304, 115] on div "-- Не обрано --" at bounding box center [452, 117] width 330 height 24
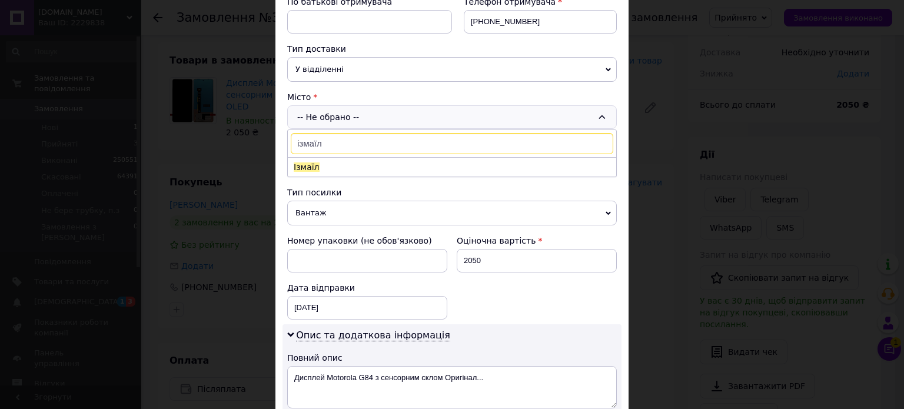
type input "ізмаїл"
click at [351, 167] on li "Ізмаїл" at bounding box center [452, 167] width 328 height 19
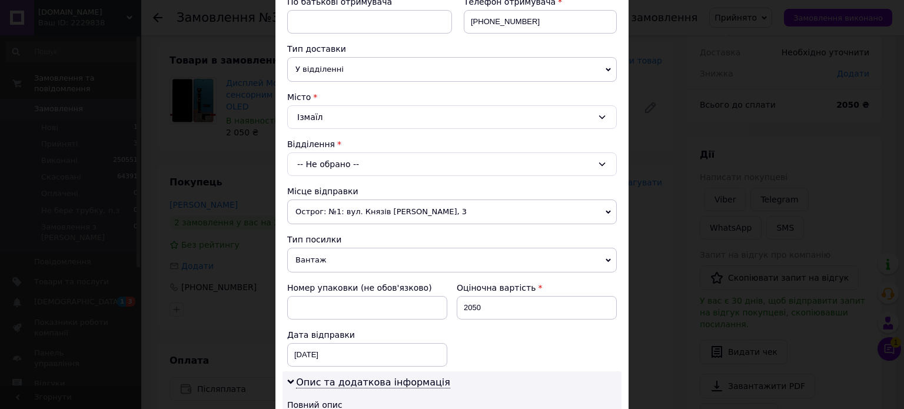
click at [330, 159] on div "-- Не обрано --" at bounding box center [452, 164] width 330 height 24
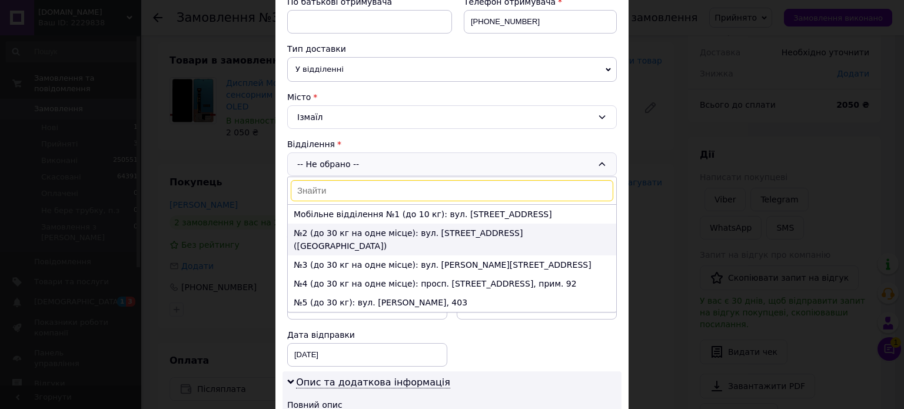
click at [308, 231] on li "№2 (до 30 кг на одне місце): вул. Тульчіанівська, 56-58 (Торговий дім)" at bounding box center [452, 240] width 328 height 32
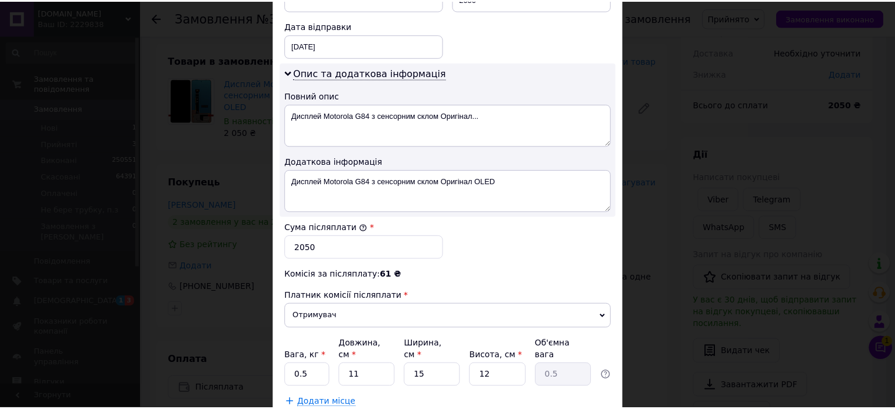
scroll to position [617, 0]
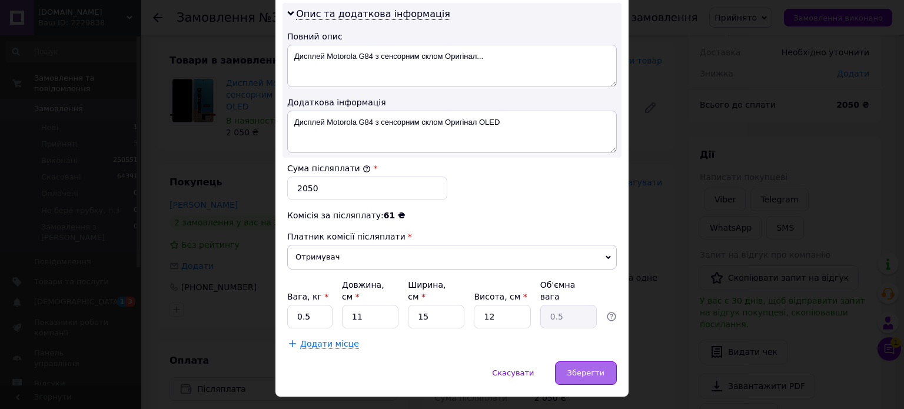
click at [574, 368] on span "Зберегти" at bounding box center [585, 372] width 37 height 9
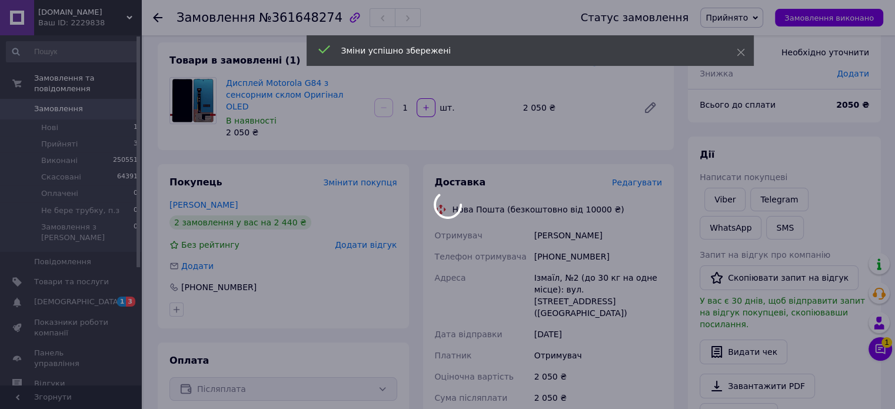
click at [741, 21] on span "Прийнято" at bounding box center [727, 17] width 42 height 9
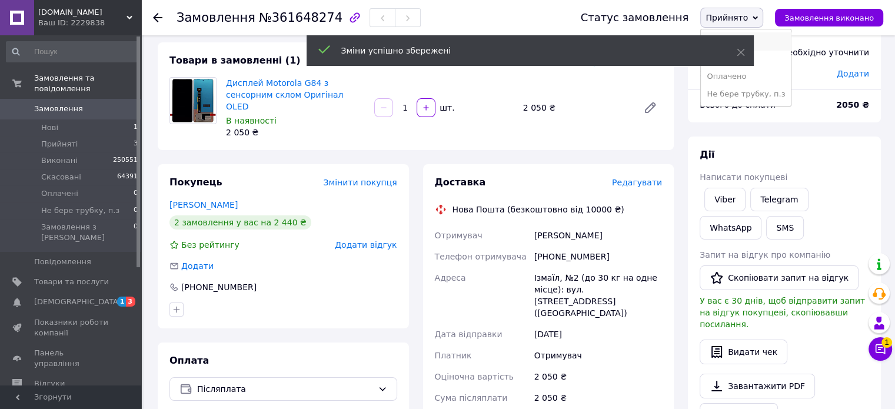
click at [764, 39] on li "Виконано" at bounding box center [746, 41] width 90 height 18
click at [740, 52] on div "Зміни успішно збережені" at bounding box center [530, 52] width 447 height 34
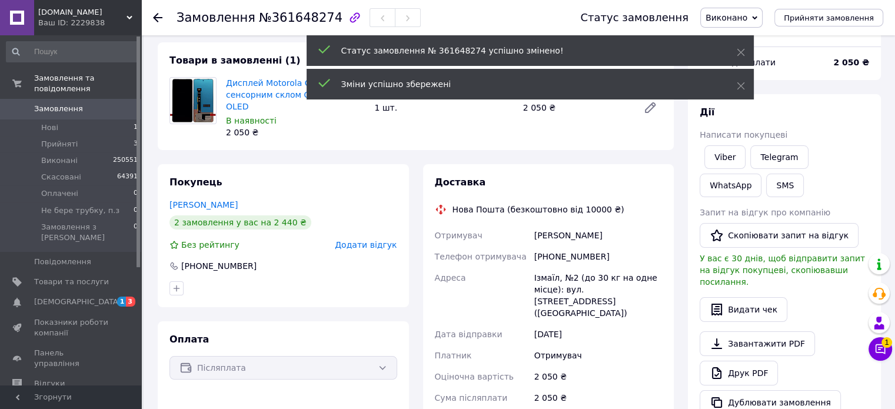
click at [734, 46] on div "Статус замовлення № 361648274 успішно змінено!" at bounding box center [530, 50] width 447 height 31
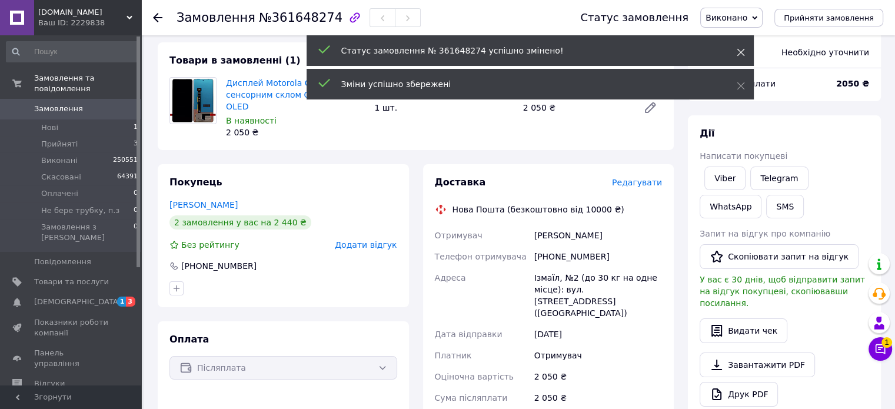
click at [742, 48] on icon at bounding box center [741, 52] width 8 height 8
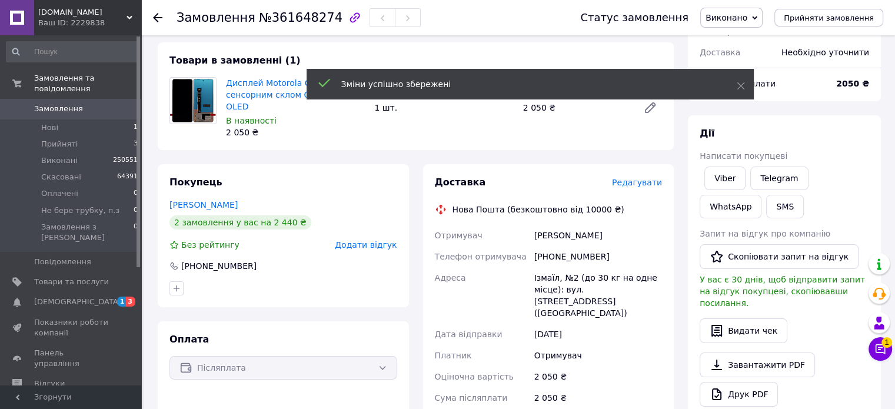
click at [739, 52] on icon at bounding box center [741, 52] width 8 height 8
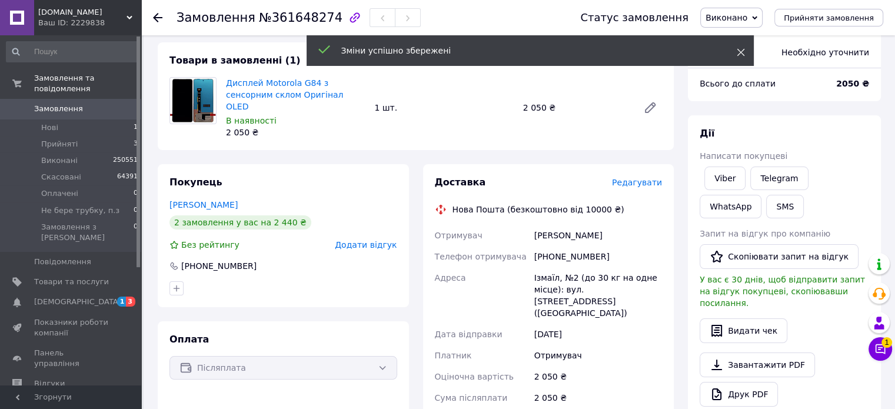
click at [741, 52] on use at bounding box center [741, 53] width 8 height 8
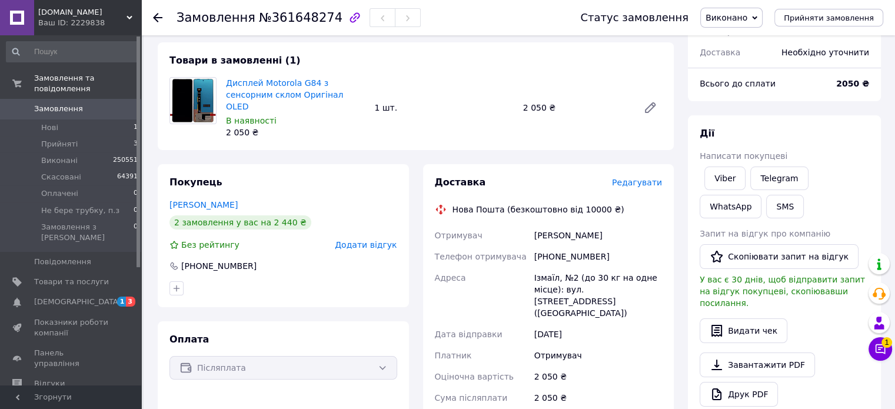
click at [160, 15] on icon at bounding box center [157, 17] width 9 height 9
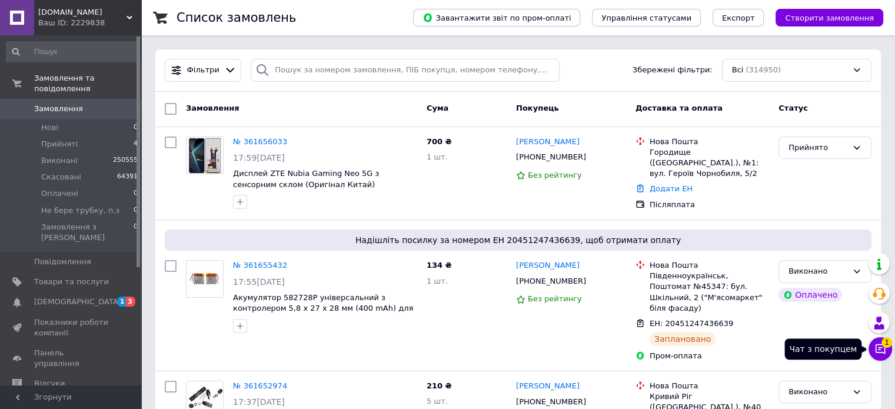
click at [880, 348] on icon at bounding box center [881, 349] width 12 height 12
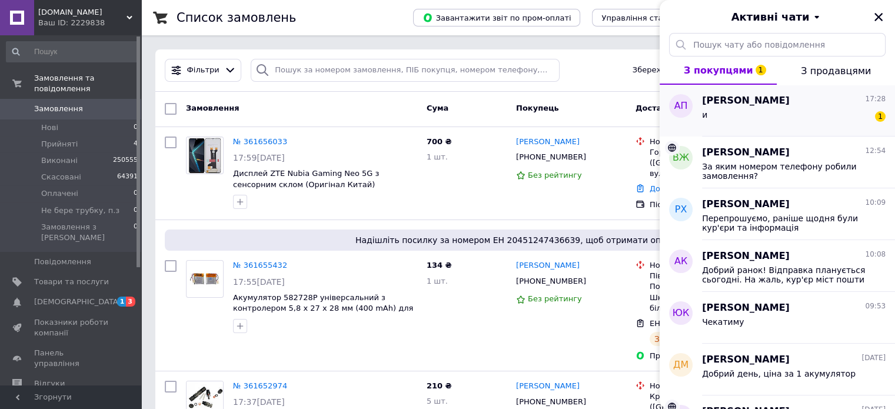
click at [742, 105] on span "Андрей Павленко" at bounding box center [746, 101] width 88 height 14
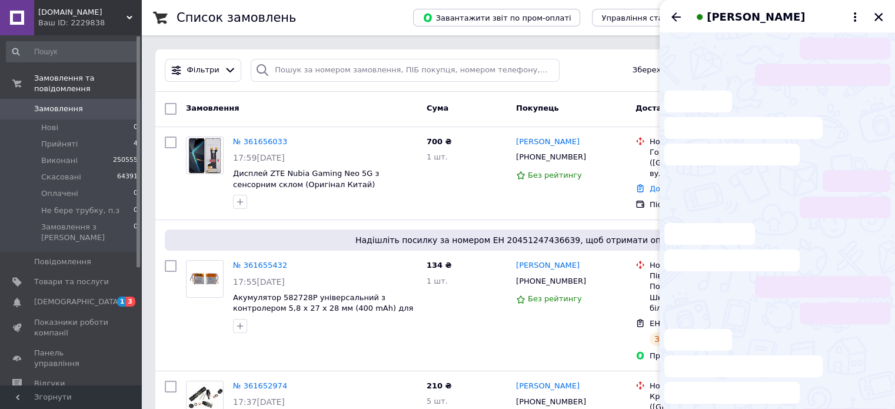
scroll to position [212, 0]
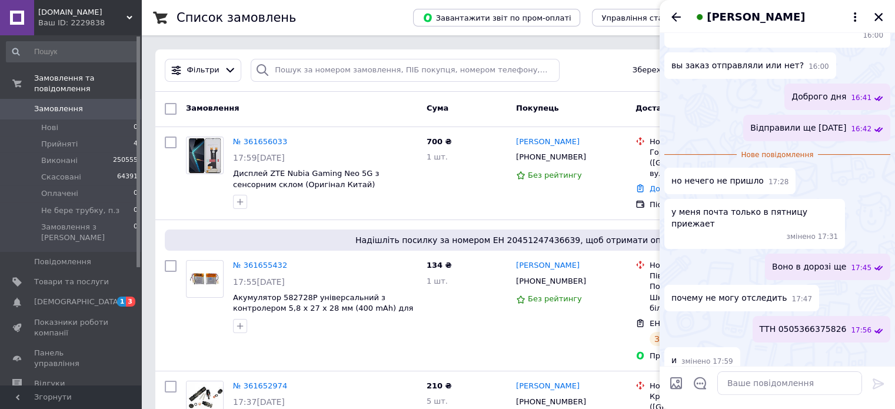
click at [810, 323] on span "ТТН 0505366375826" at bounding box center [803, 329] width 87 height 12
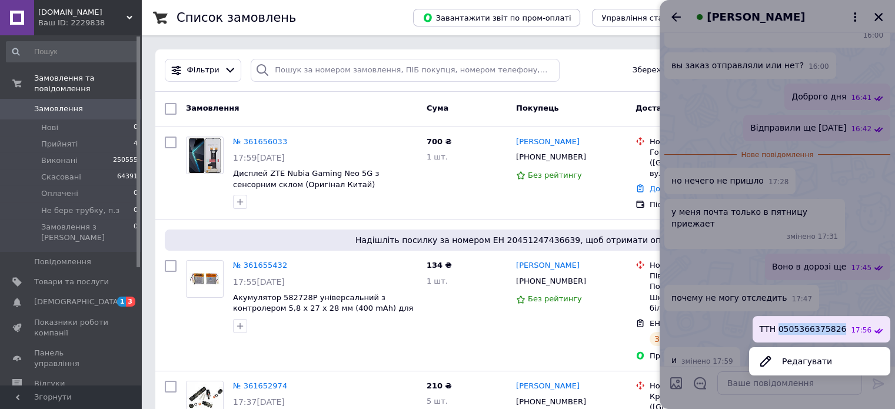
click at [811, 323] on span "ТТН 0505366375826" at bounding box center [803, 329] width 87 height 12
copy span "0505366375826"
click at [746, 301] on div at bounding box center [777, 204] width 235 height 409
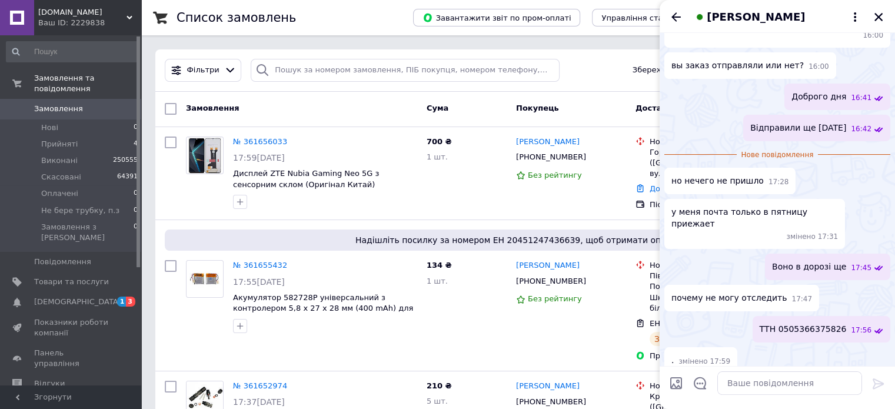
click at [674, 383] on input "Завантажити файли" at bounding box center [676, 383] width 14 height 14
type input "C:\fakepath\Знімок екрана 2025-09-12 180444.png"
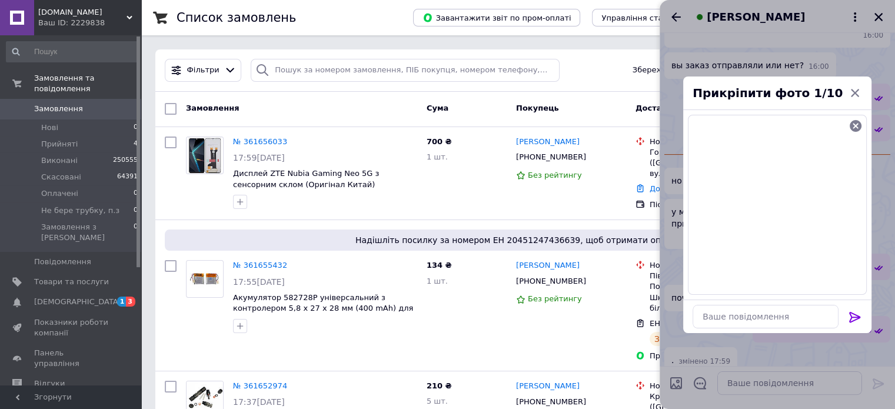
click at [852, 314] on icon at bounding box center [855, 317] width 14 height 14
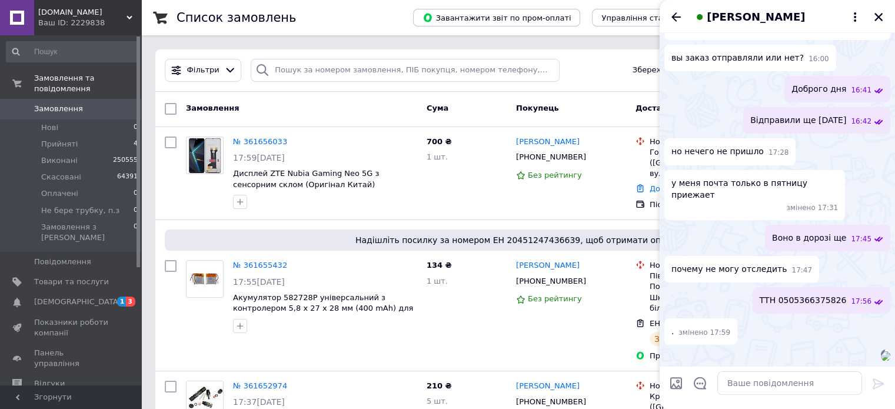
scroll to position [348, 0]
click at [674, 16] on icon "Назад" at bounding box center [675, 16] width 9 height 9
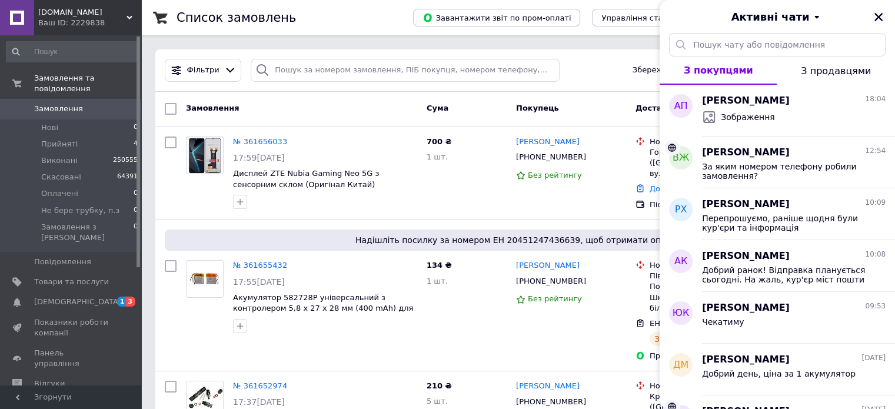
click at [876, 20] on icon "Закрити" at bounding box center [878, 17] width 11 height 11
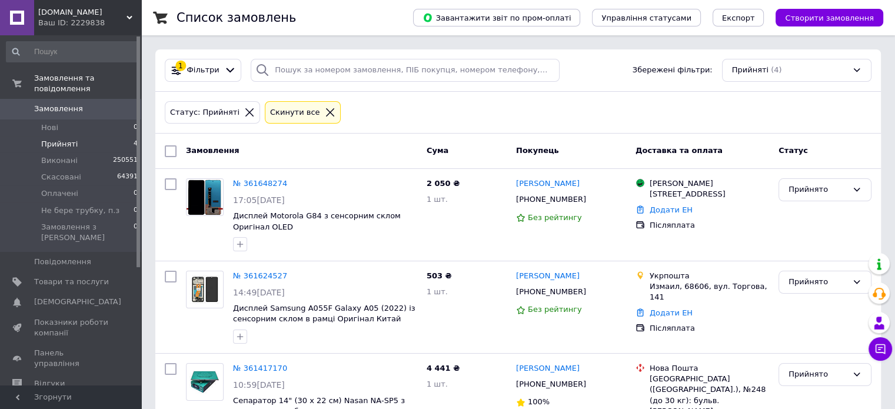
click at [325, 113] on icon at bounding box center [330, 112] width 11 height 11
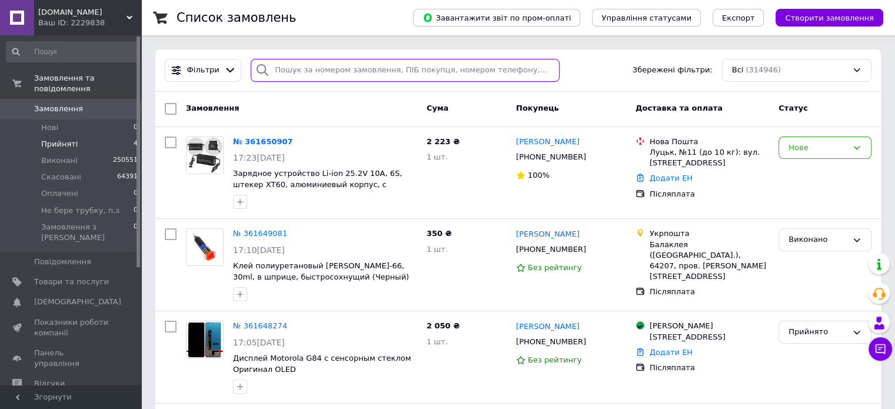
click at [306, 71] on input "search" at bounding box center [405, 70] width 309 height 23
paste input "0968388069"
type input "0968388069"
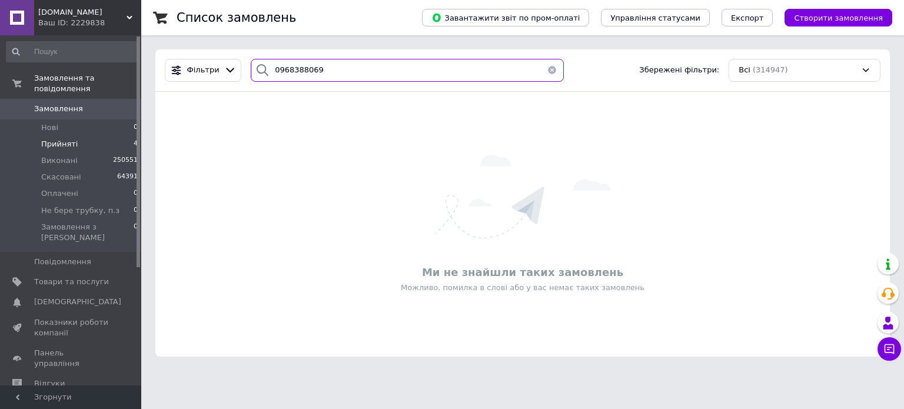
drag, startPoint x: 300, startPoint y: 70, endPoint x: 148, endPoint y: 90, distance: 152.6
click at [156, 88] on div "Фільтри 0968388069 Збережені фільтри: Всі (314947)" at bounding box center [522, 70] width 734 height 42
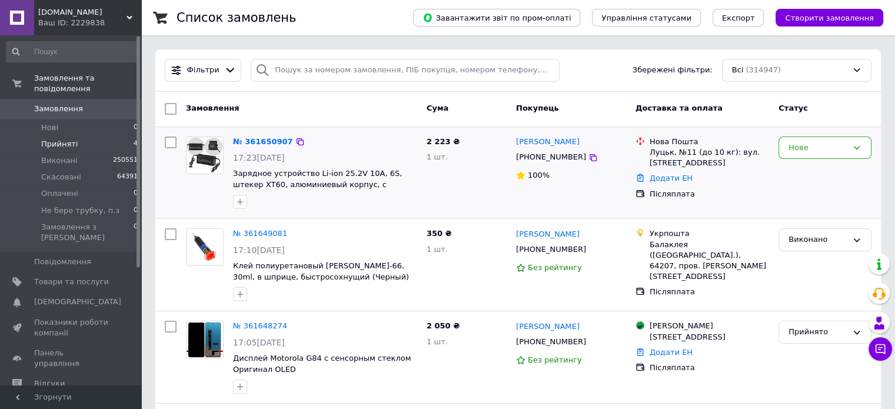
click at [427, 198] on div "2 223 ₴ 1 шт." at bounding box center [466, 173] width 89 height 82
drag, startPoint x: 332, startPoint y: 165, endPoint x: 364, endPoint y: 174, distance: 33.0
click at [364, 174] on div "№ 361650907 17:23, 12.09.2025 Зарядное устройство Li-ion 25.2V 10A, 6S, штекер …" at bounding box center [325, 173] width 194 height 82
copy span "25.2V 10A"
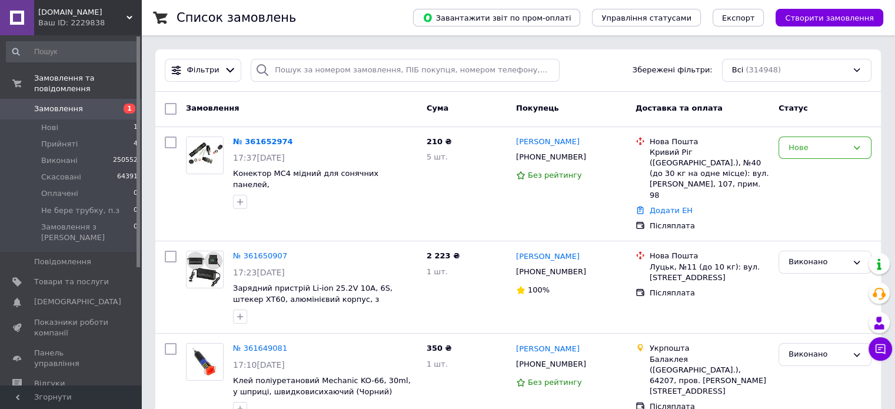
click at [252, 143] on link "№ 361652974" at bounding box center [263, 141] width 60 height 9
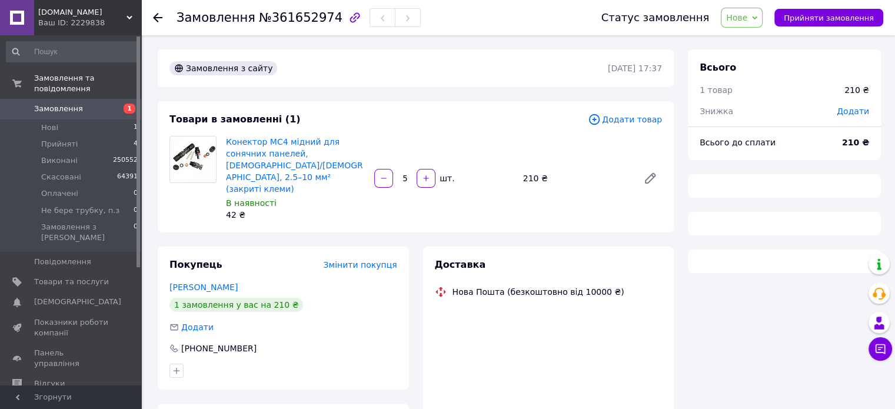
click at [763, 21] on span "Нове" at bounding box center [742, 18] width 42 height 20
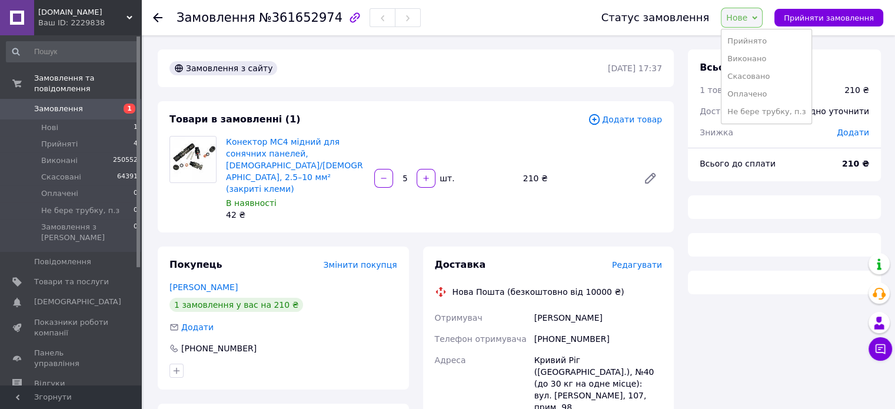
drag, startPoint x: 748, startPoint y: 56, endPoint x: 742, endPoint y: 53, distance: 6.6
click at [749, 56] on li "Виконано" at bounding box center [767, 59] width 90 height 18
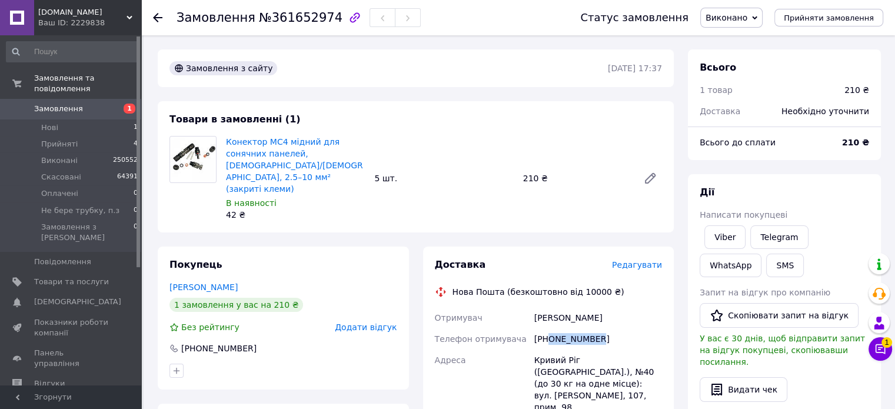
drag, startPoint x: 548, startPoint y: 314, endPoint x: 604, endPoint y: 311, distance: 56.6
click at [604, 328] on div "[PHONE_NUMBER]" at bounding box center [598, 338] width 132 height 21
copy div "0508552050"
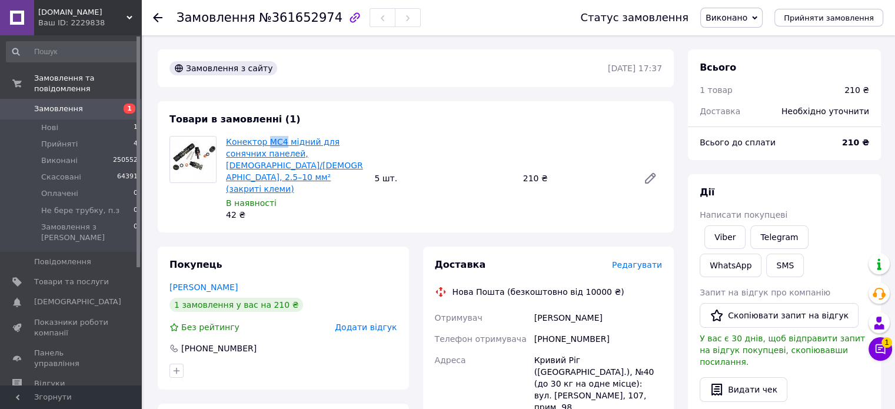
drag, startPoint x: 264, startPoint y: 131, endPoint x: 280, endPoint y: 139, distance: 18.2
click at [280, 139] on div "Товари в замовленні (1) Конектор MC4 мідний для сонячних панелей, [DEMOGRAPHIC_…" at bounding box center [416, 166] width 516 height 131
copy link "MC4"
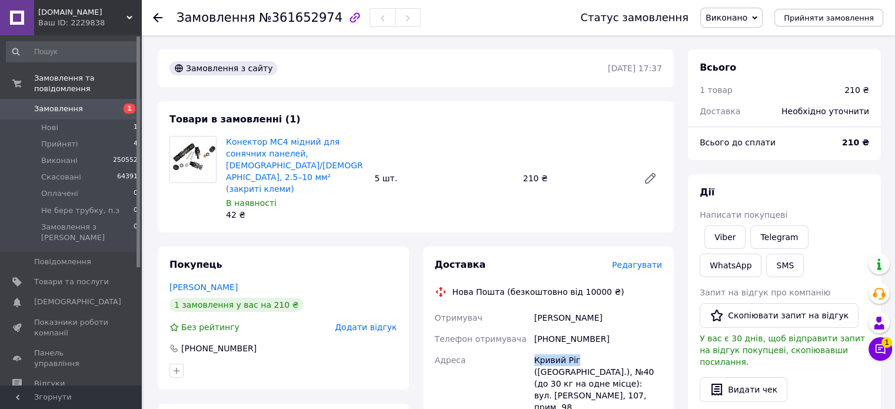
drag, startPoint x: 536, startPoint y: 337, endPoint x: 575, endPoint y: 338, distance: 39.4
copy div "Адреса Кривий Ріг"
drag, startPoint x: 560, startPoint y: 298, endPoint x: 603, endPoint y: 296, distance: 43.6
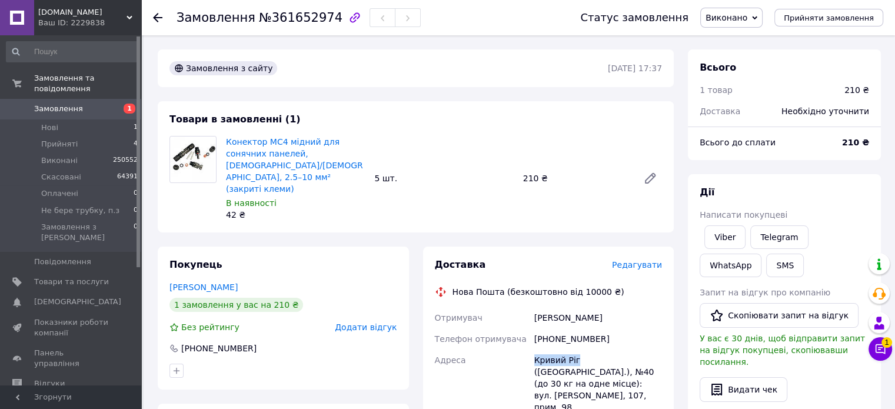
copy div "Отримувач Гаркуша Андрій"
drag, startPoint x: 558, startPoint y: 317, endPoint x: 596, endPoint y: 311, distance: 38.1
click at [596, 328] on div "[PHONE_NUMBER]" at bounding box center [598, 338] width 132 height 21
copy div "0508552050"
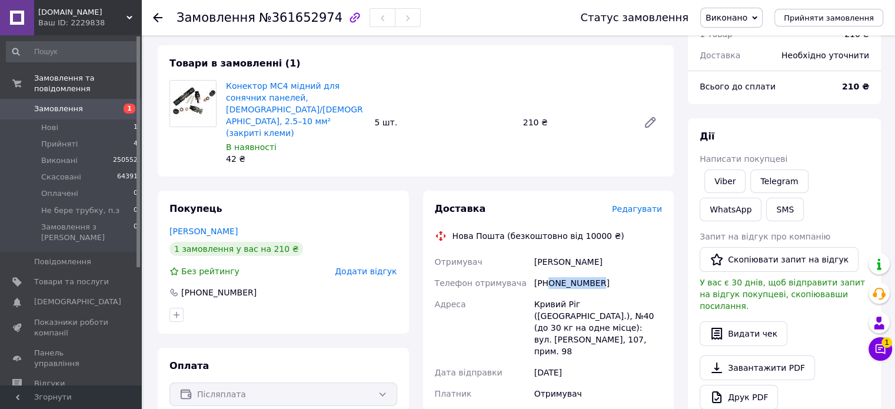
scroll to position [59, 0]
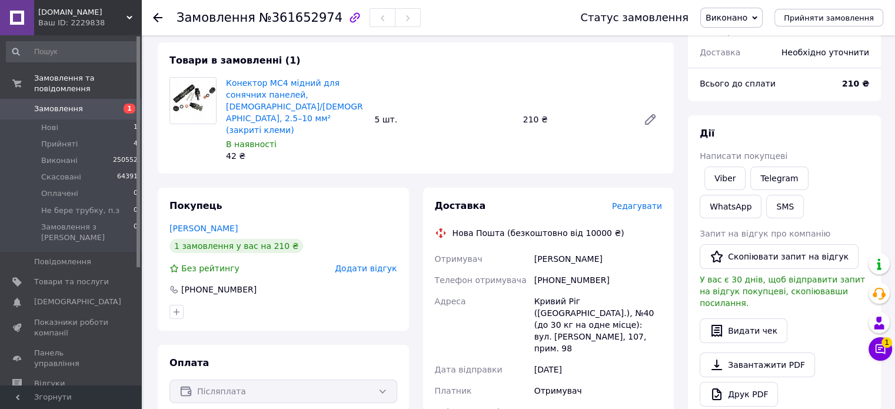
click at [156, 16] on icon at bounding box center [157, 17] width 9 height 9
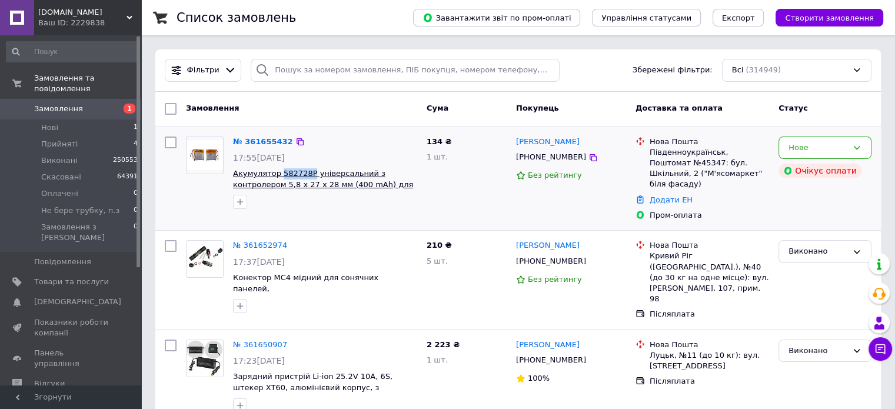
drag, startPoint x: 277, startPoint y: 167, endPoint x: 304, endPoint y: 174, distance: 27.6
click at [304, 174] on div "№ 361655432 17:55[DATE] Акумулятор 582728P універсальний з контролером 5,8 х 27…" at bounding box center [325, 173] width 194 height 82
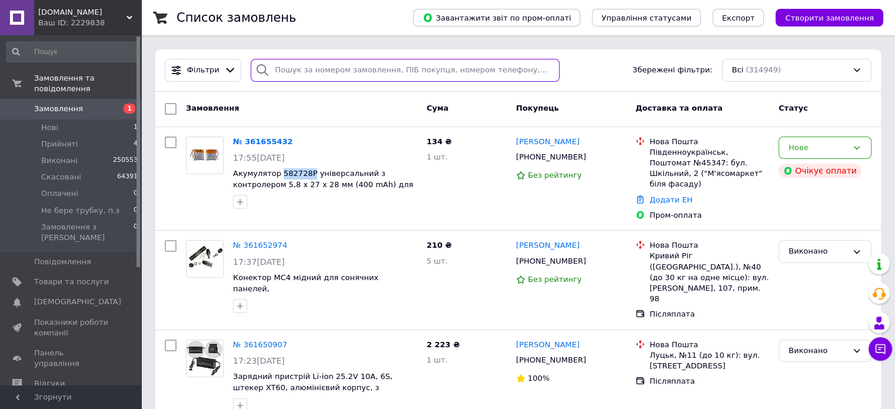
click at [323, 65] on input "search" at bounding box center [405, 70] width 309 height 23
paste input "0506811663"
type input "0506811663"
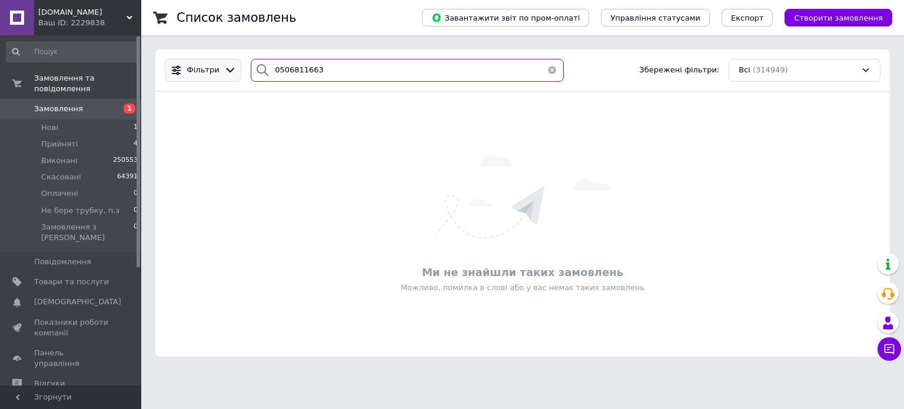
drag, startPoint x: 314, startPoint y: 74, endPoint x: 231, endPoint y: 74, distance: 83.6
click at [238, 75] on div "Фільтри 0506811663 Збережені фільтри: Всі (314949)" at bounding box center [522, 70] width 725 height 23
